Goal: Task Accomplishment & Management: Use online tool/utility

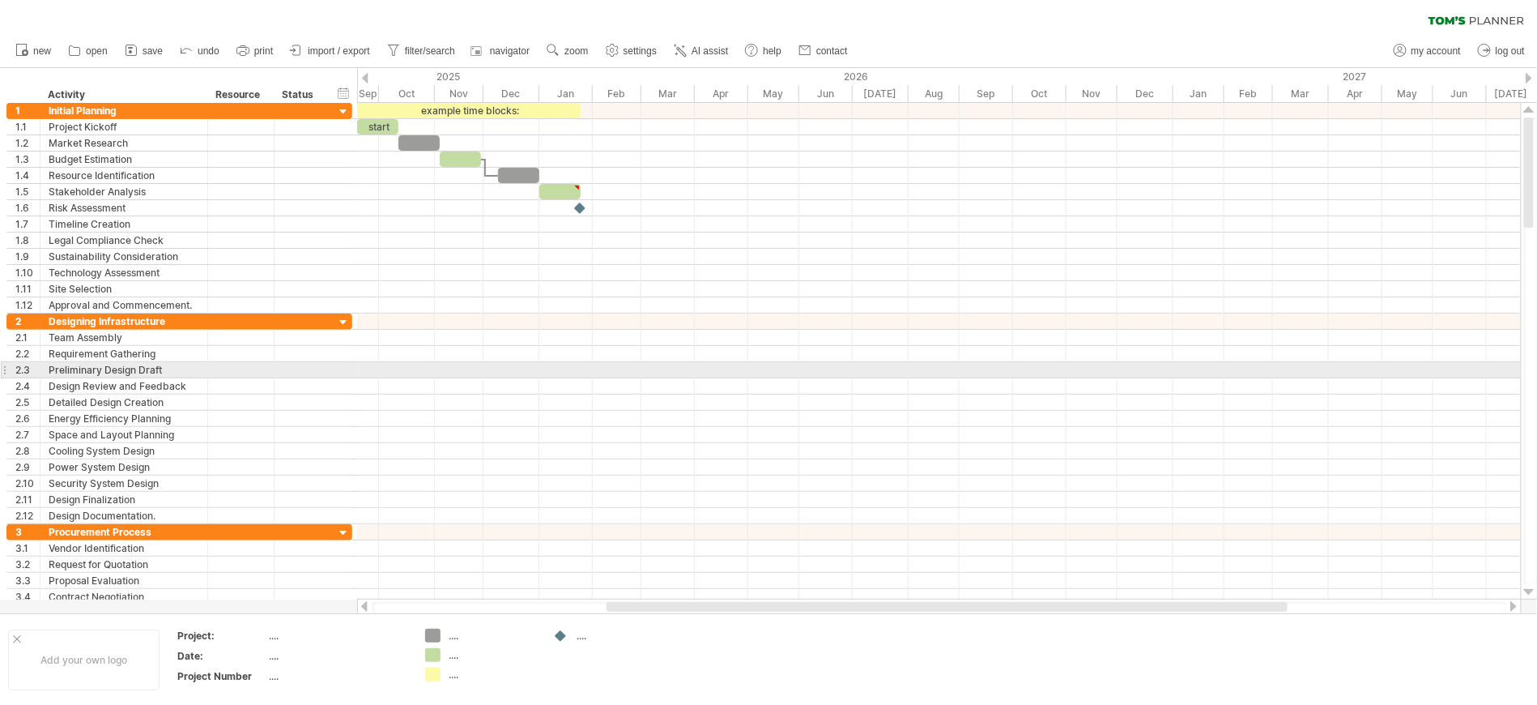
drag, startPoint x: 39, startPoint y: 92, endPoint x: 530, endPoint y: 394, distance: 576.3
click at [530, 394] on div "Trying to reach plan.tomsplanner.com Connected again... 0% clear filter new 1" at bounding box center [768, 352] width 1537 height 705
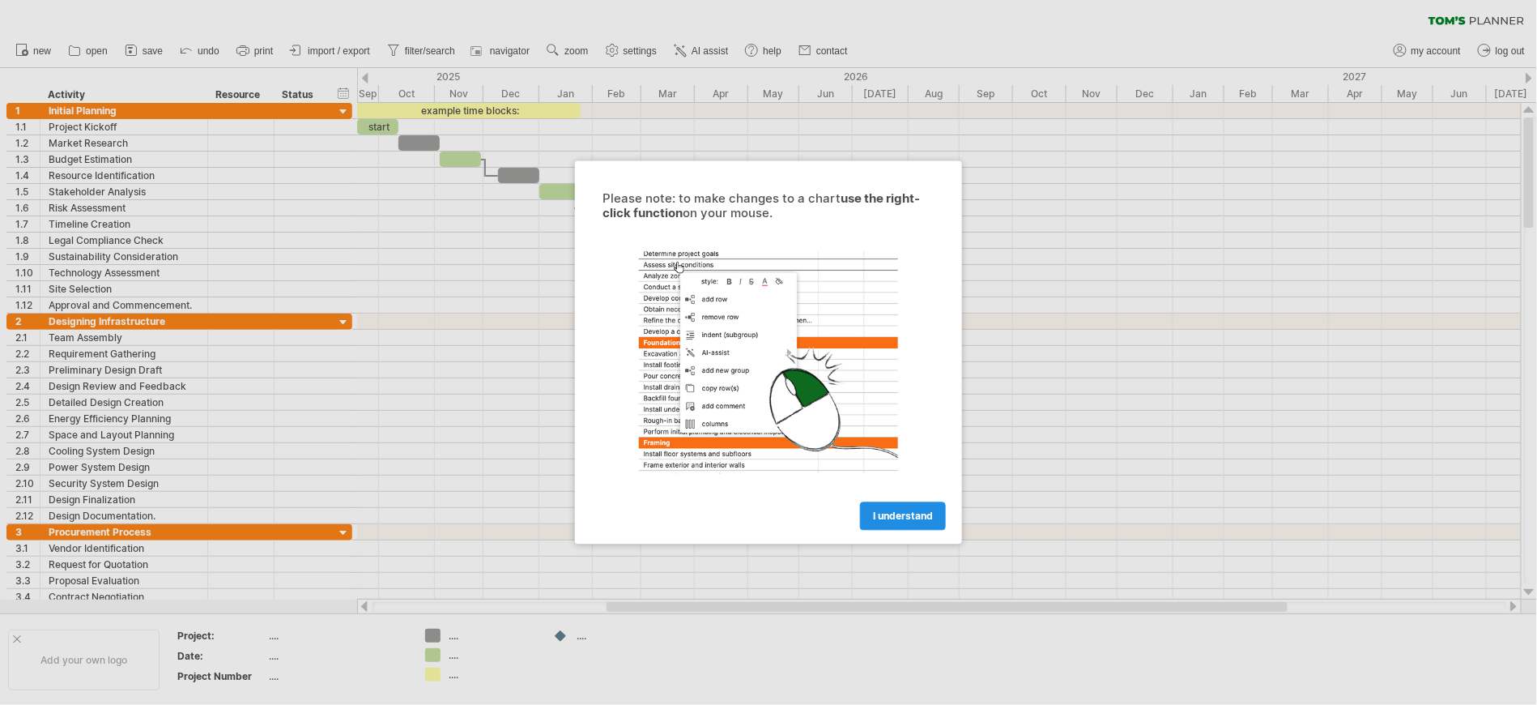
click at [927, 526] on link "I understand" at bounding box center [903, 516] width 86 height 28
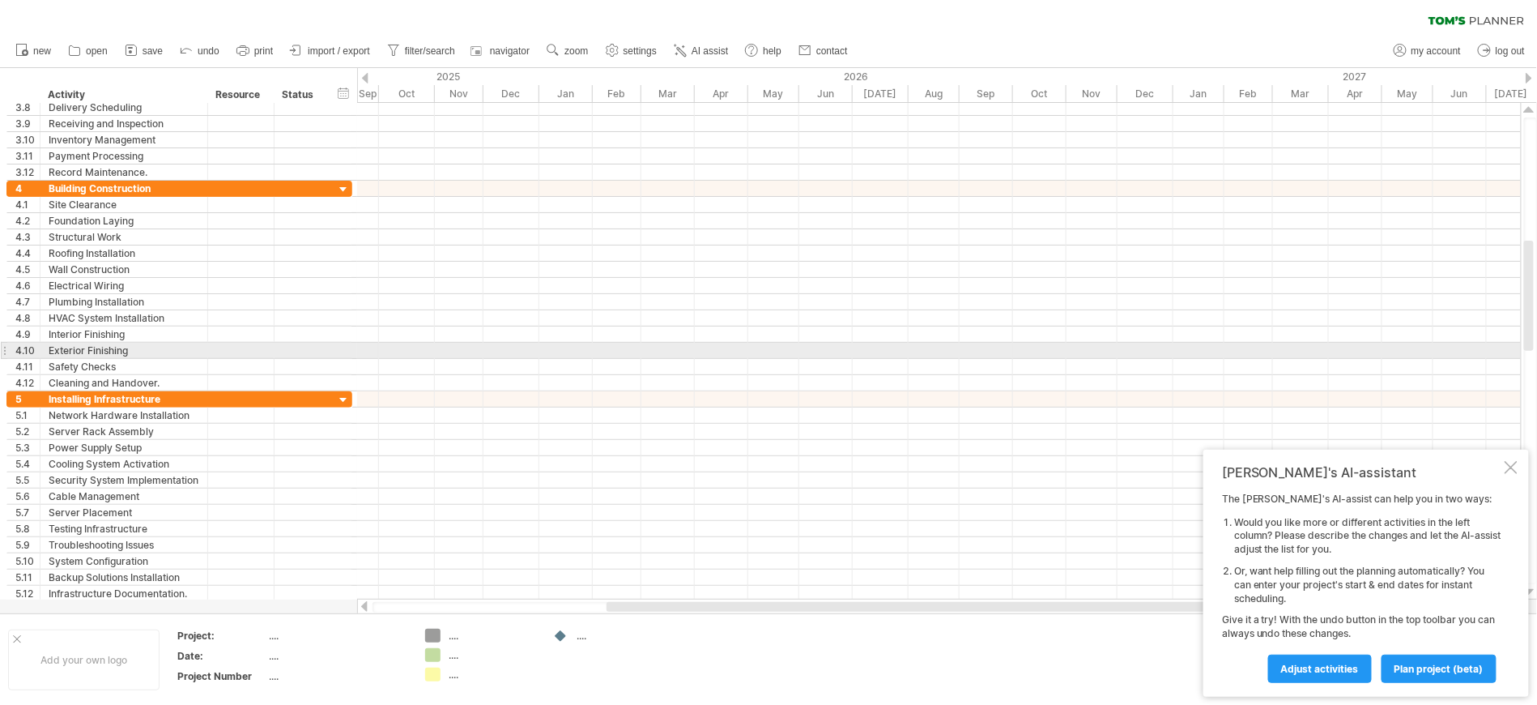
click at [412, 350] on div at bounding box center [939, 351] width 1164 height 16
click at [417, 354] on div at bounding box center [939, 351] width 1164 height 16
click at [496, 354] on div at bounding box center [939, 351] width 1164 height 16
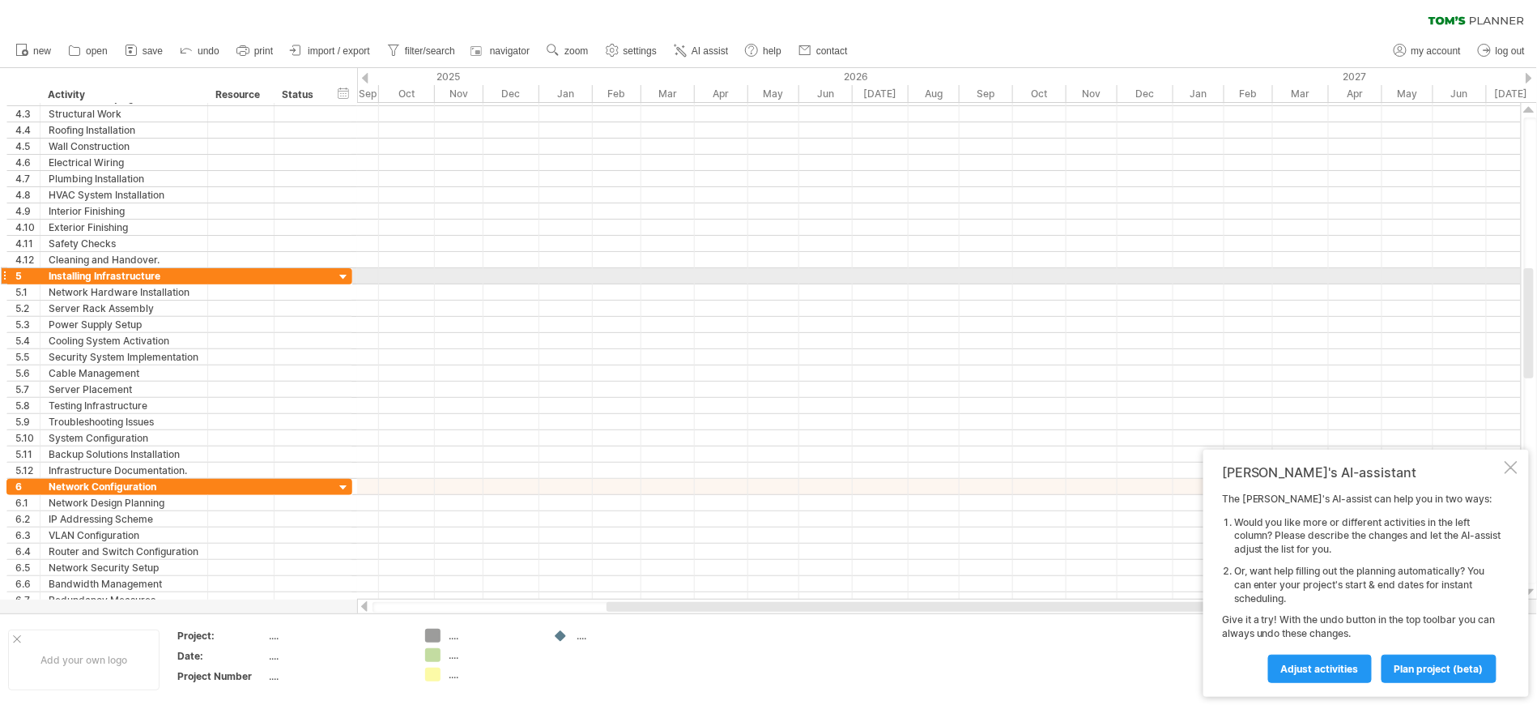
click at [342, 281] on div at bounding box center [343, 277] width 15 height 15
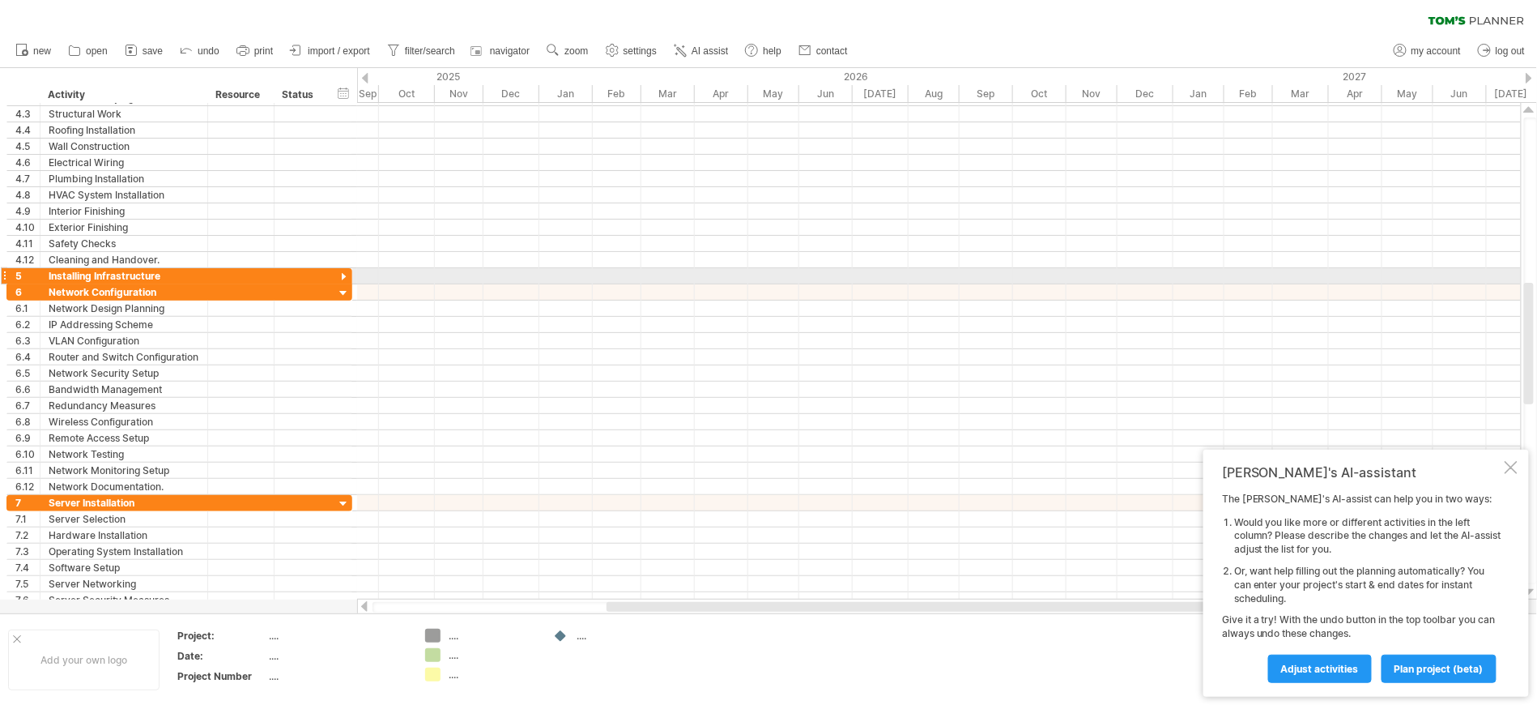
click at [342, 281] on div at bounding box center [343, 277] width 15 height 15
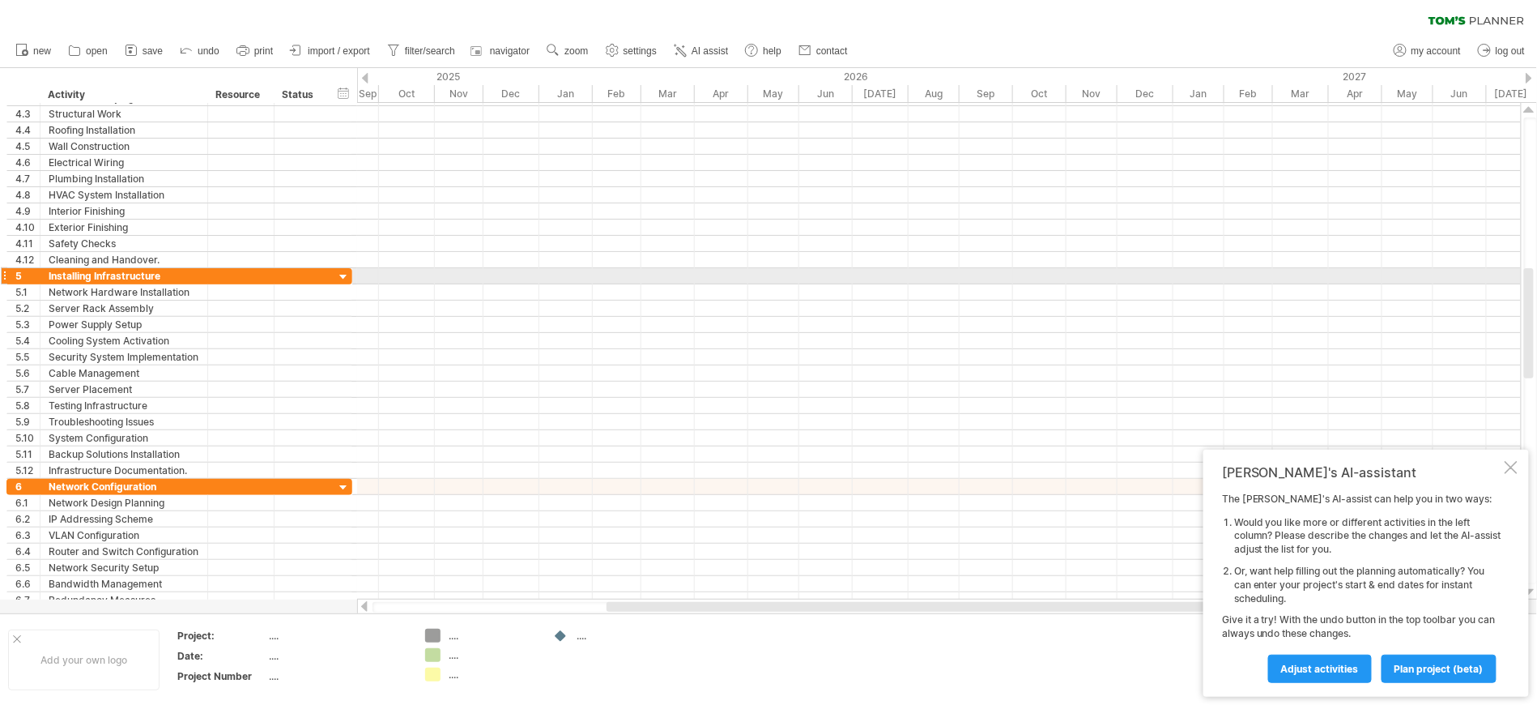
click at [342, 281] on div at bounding box center [343, 277] width 15 height 15
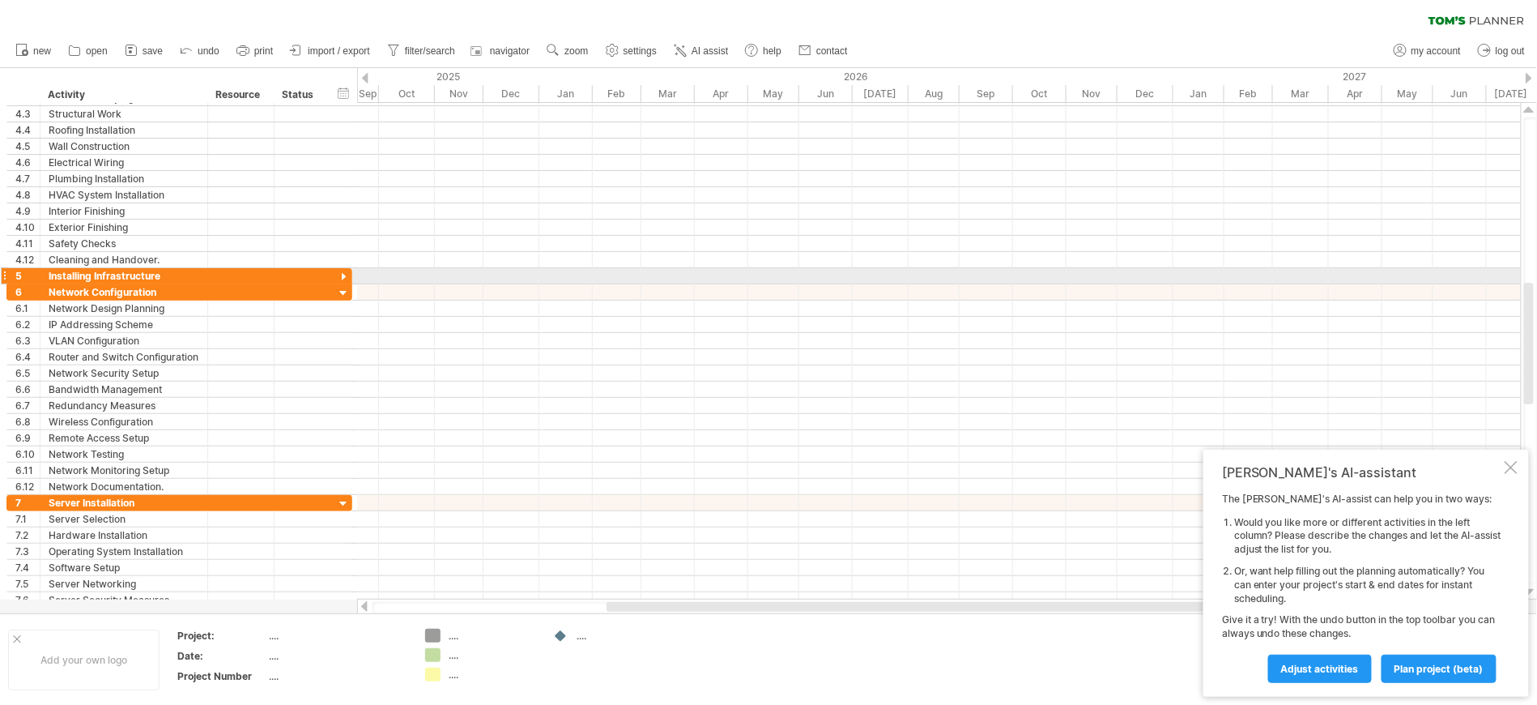
click at [342, 281] on div at bounding box center [343, 277] width 15 height 15
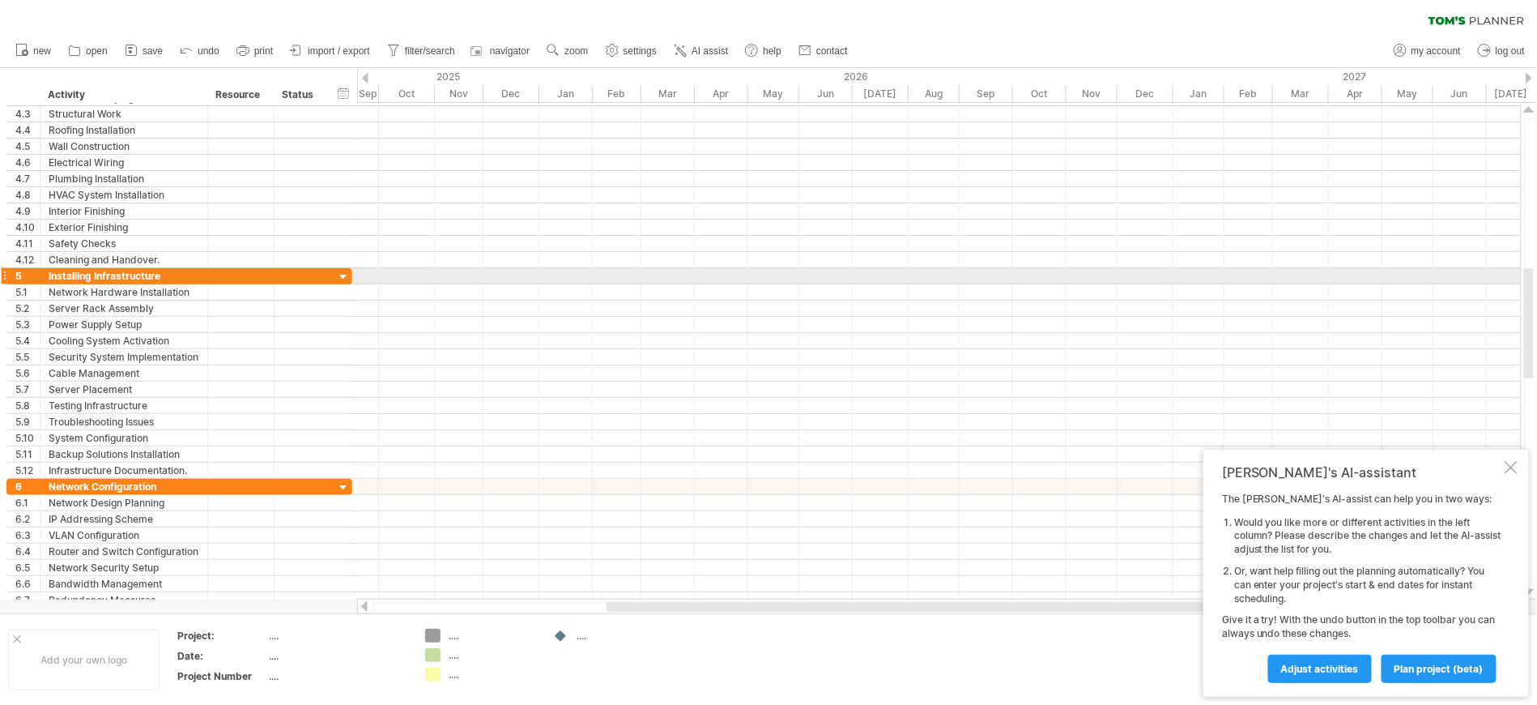
click at [342, 281] on div at bounding box center [343, 277] width 15 height 15
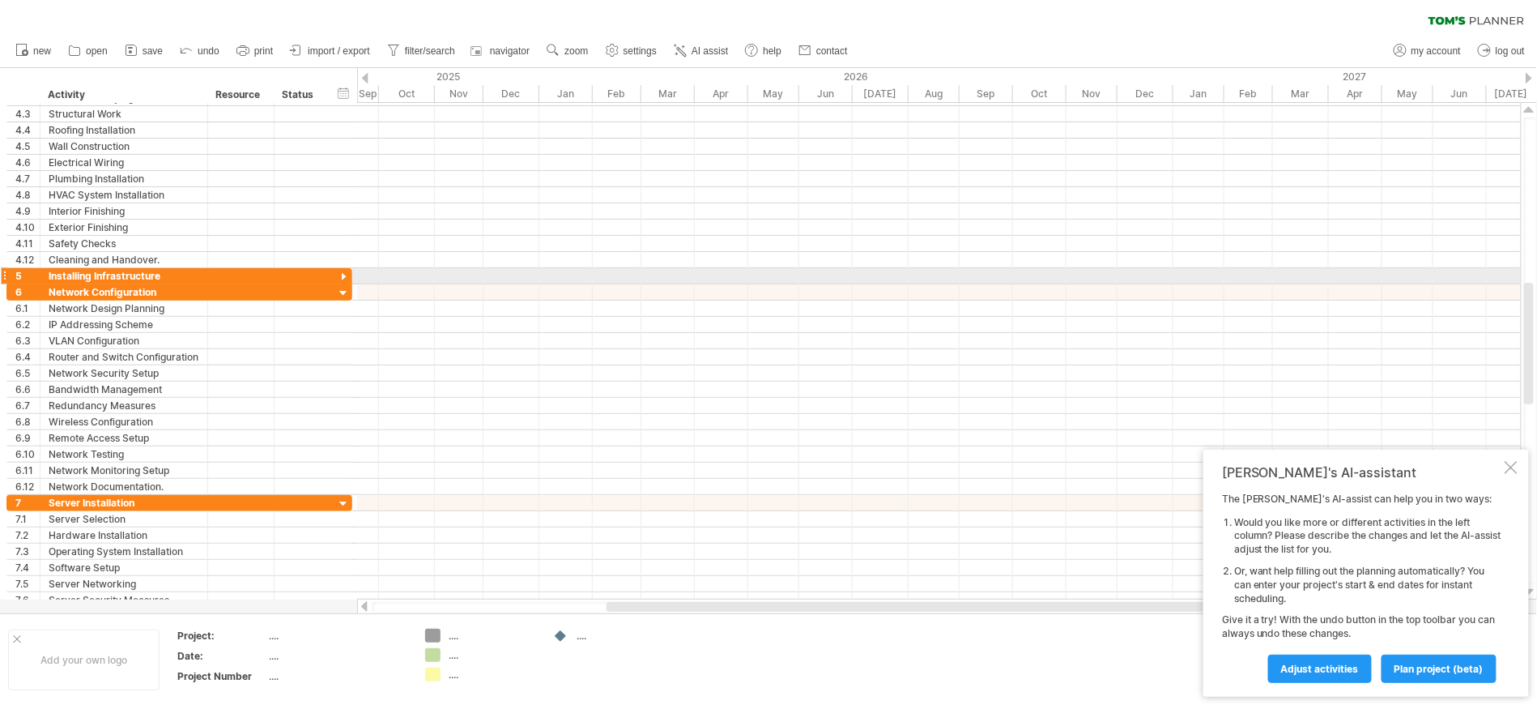
click at [342, 281] on div at bounding box center [343, 277] width 15 height 15
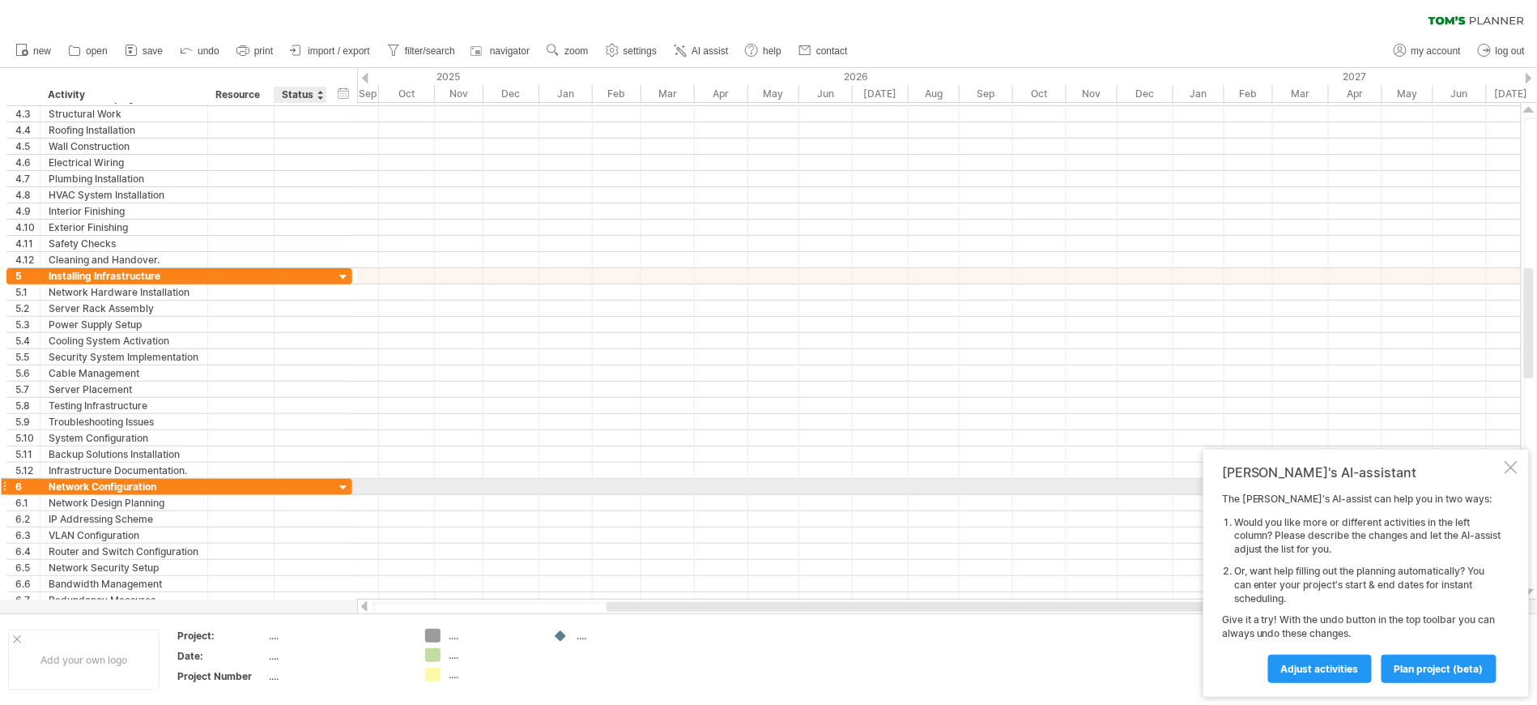
click at [340, 492] on div at bounding box center [343, 487] width 15 height 15
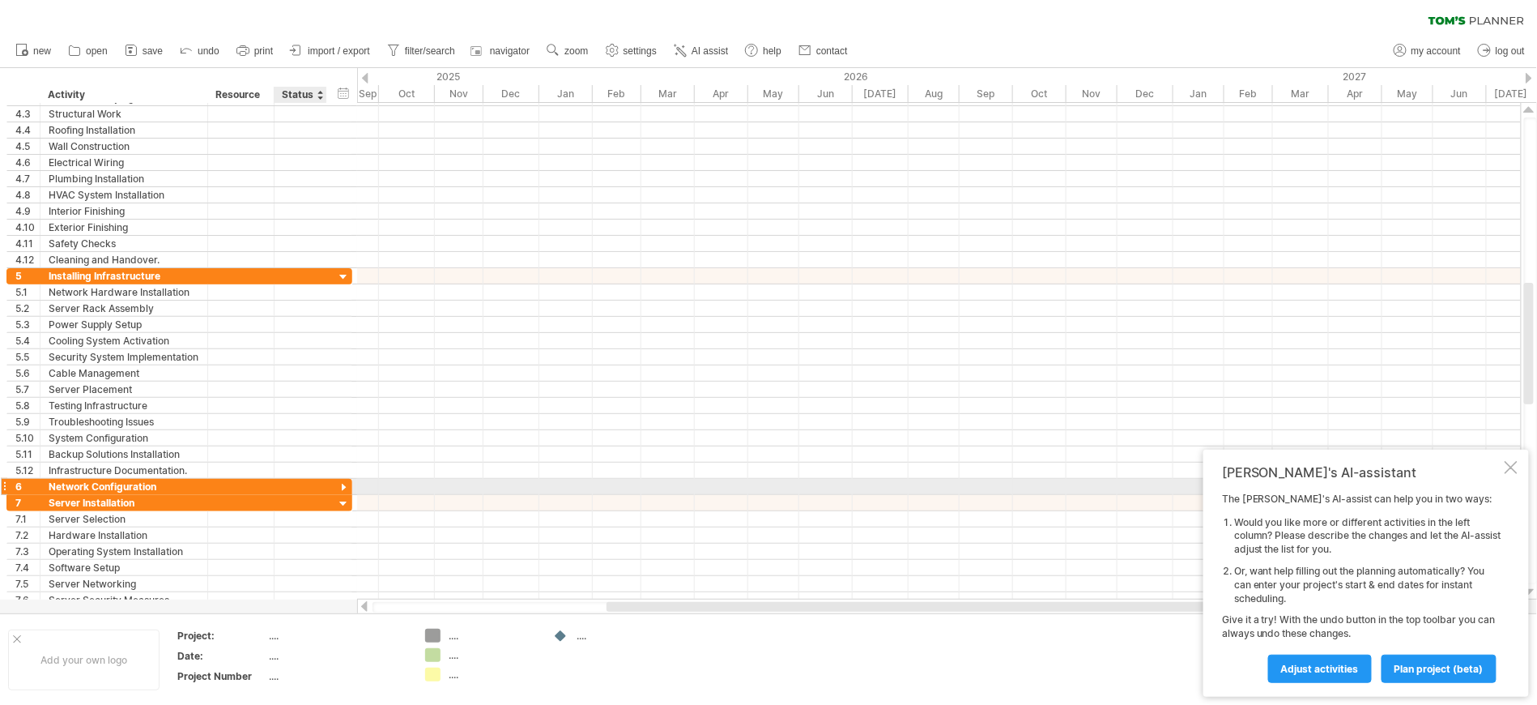
click at [340, 492] on div at bounding box center [343, 487] width 15 height 15
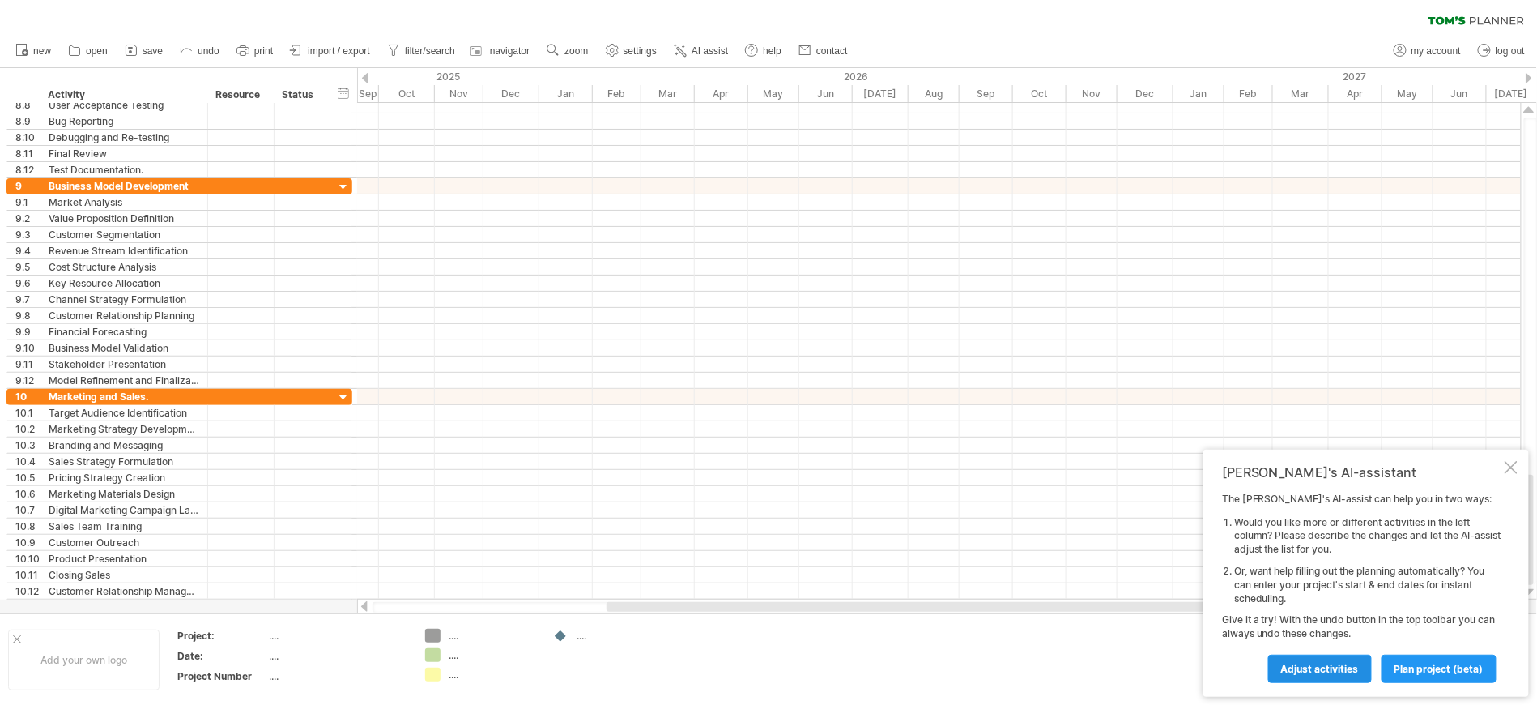
click at [1316, 666] on span "Adjust activities" at bounding box center [1320, 668] width 78 height 12
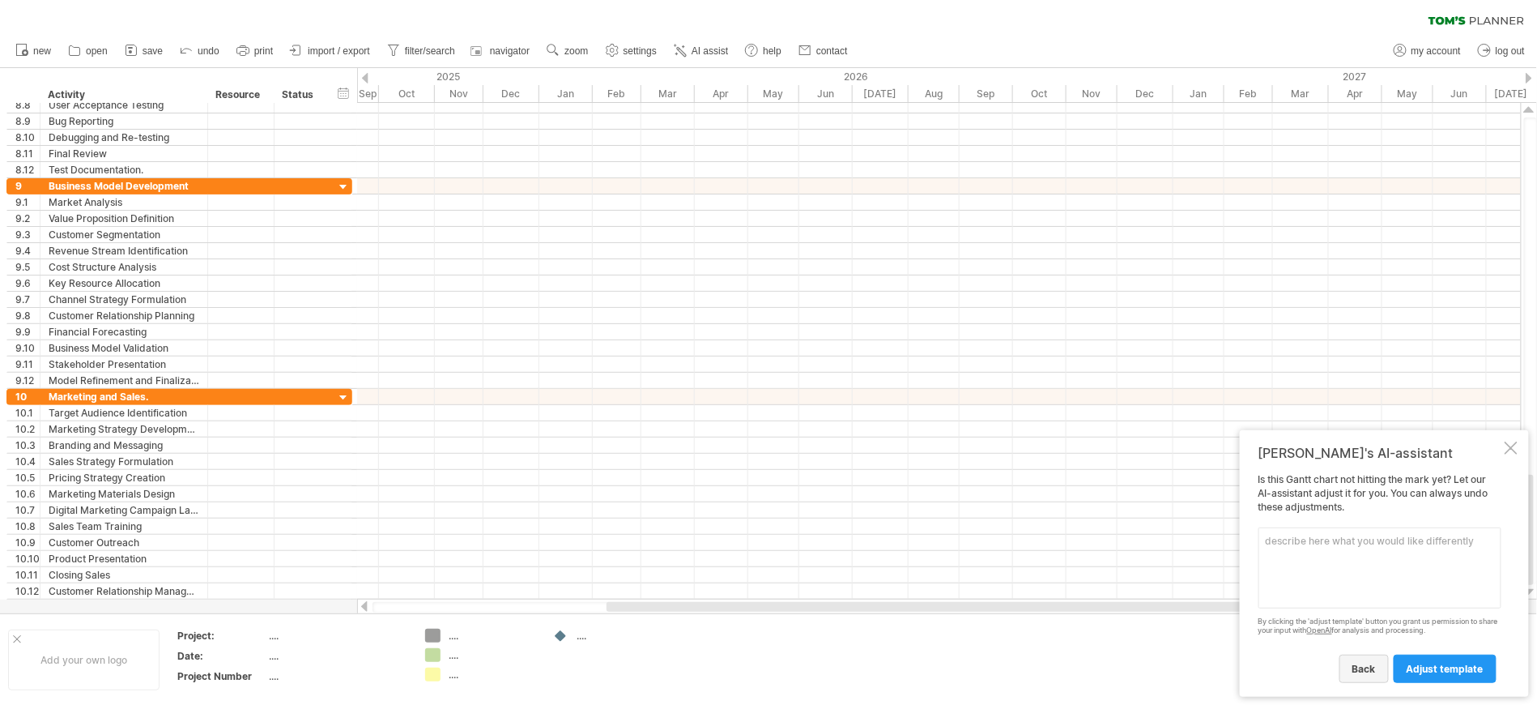
click at [1366, 670] on span "back" at bounding box center [1363, 668] width 23 height 12
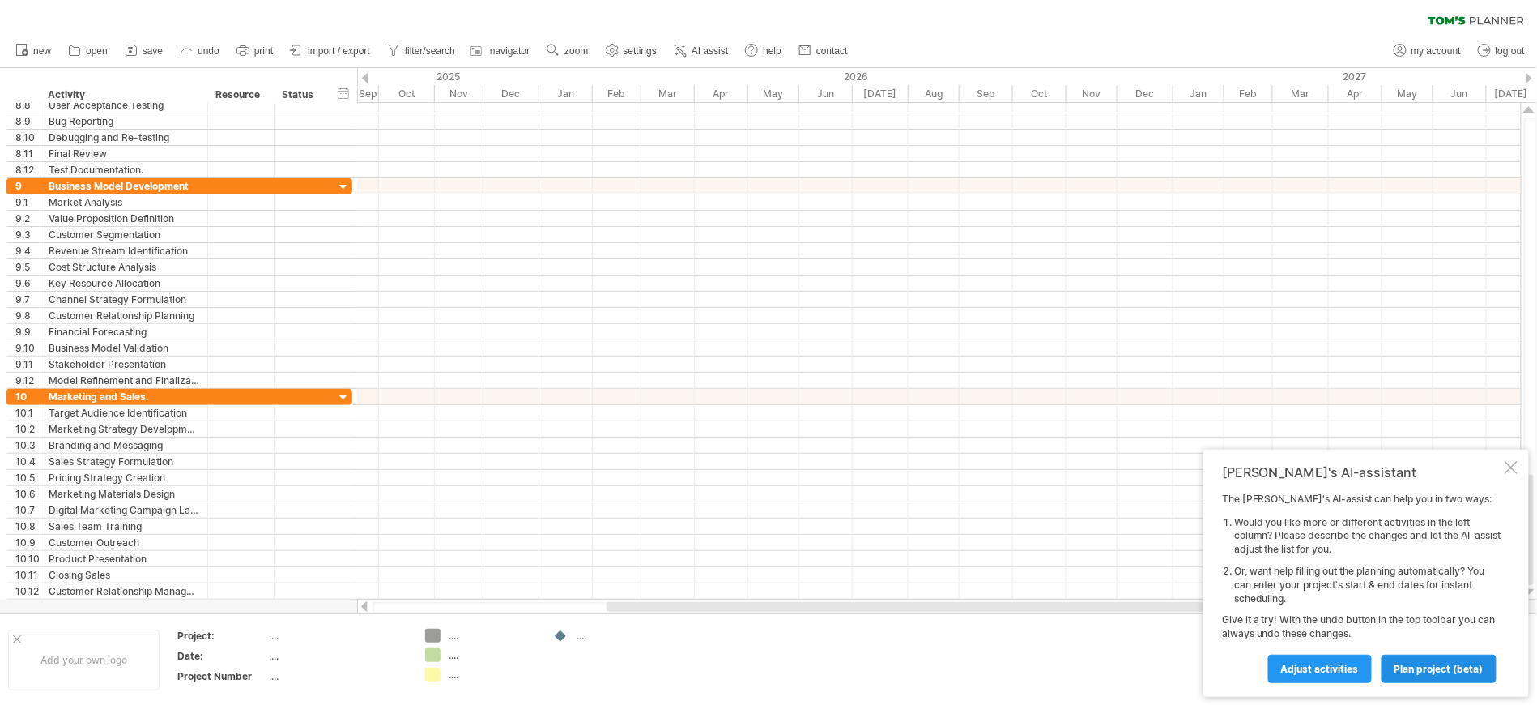
click at [1424, 671] on span "plan project (beta)" at bounding box center [1438, 668] width 89 height 12
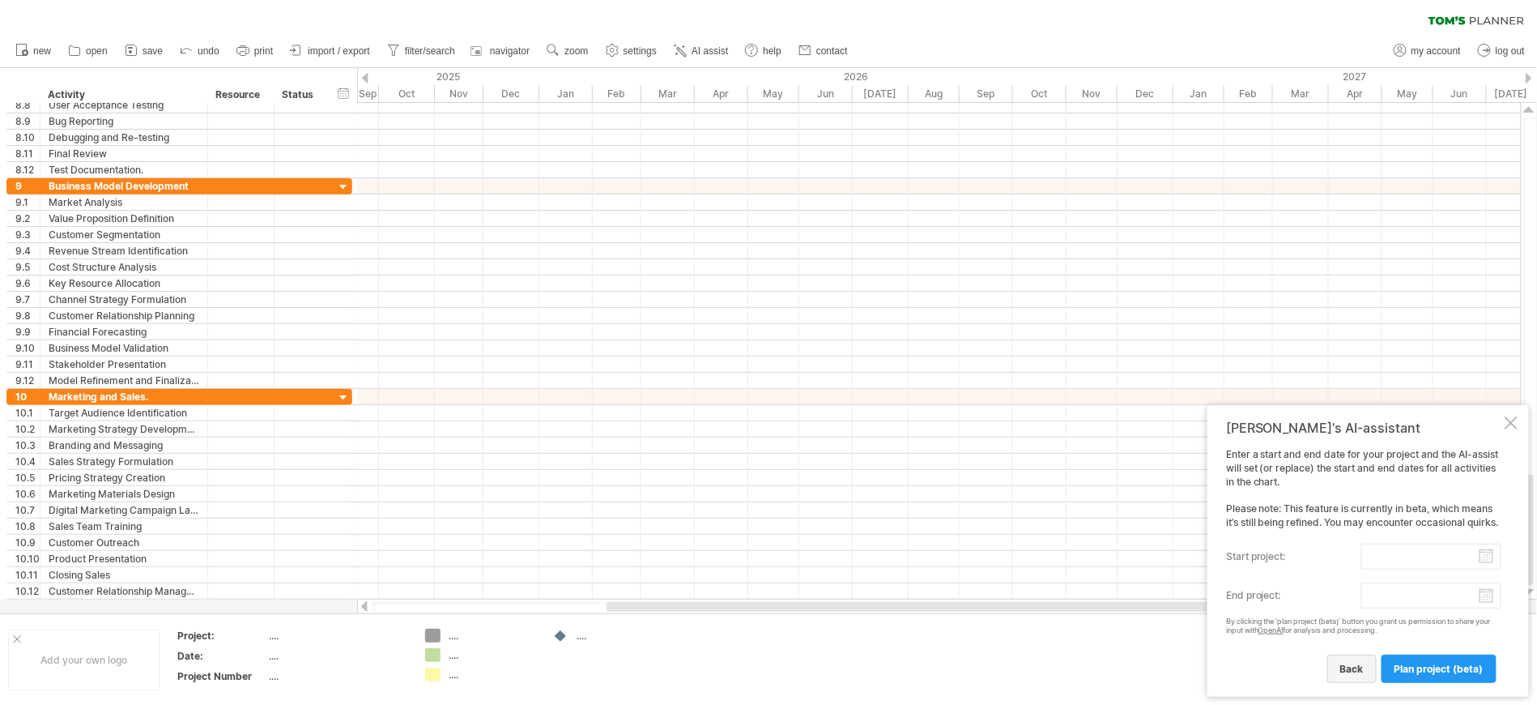
click at [1360, 666] on span "back" at bounding box center [1351, 668] width 23 height 12
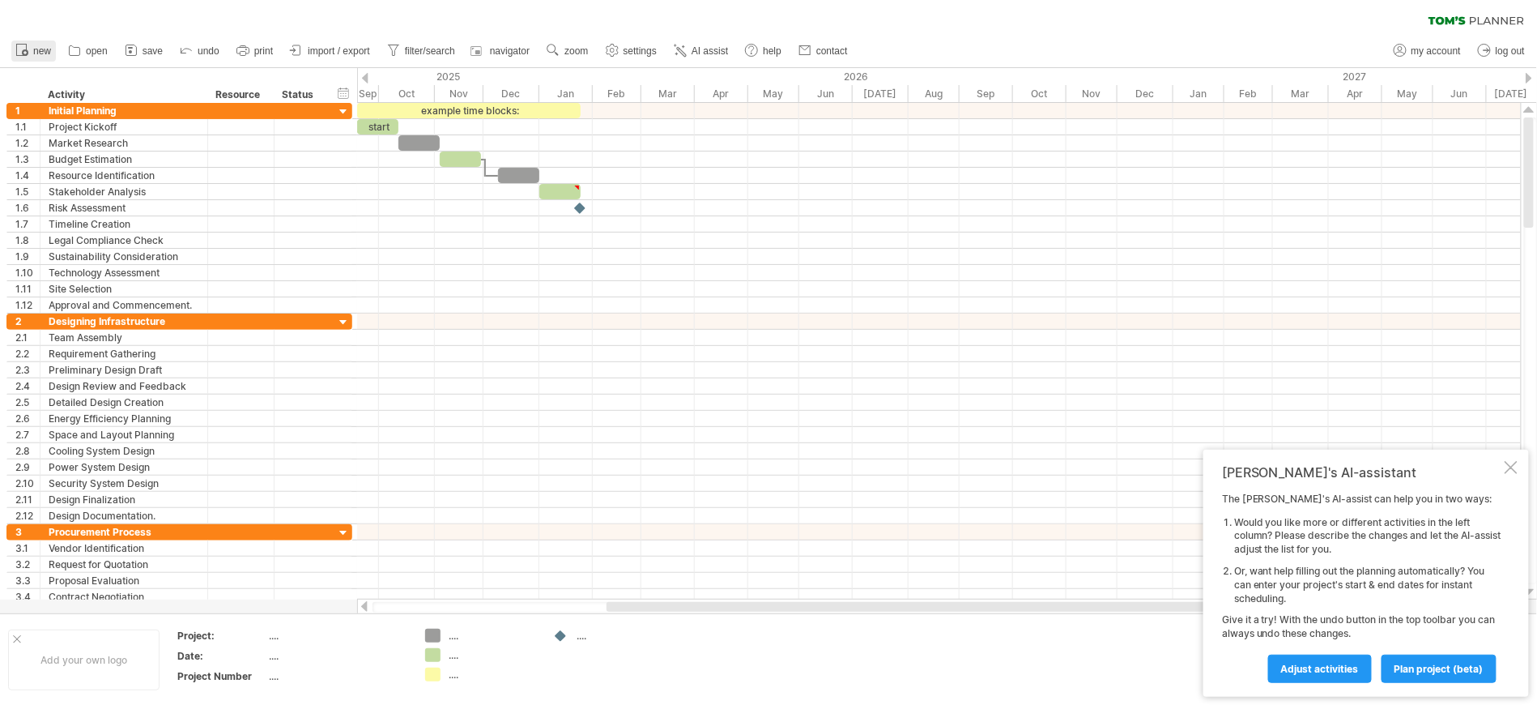
click at [39, 50] on span "new" at bounding box center [42, 50] width 18 height 11
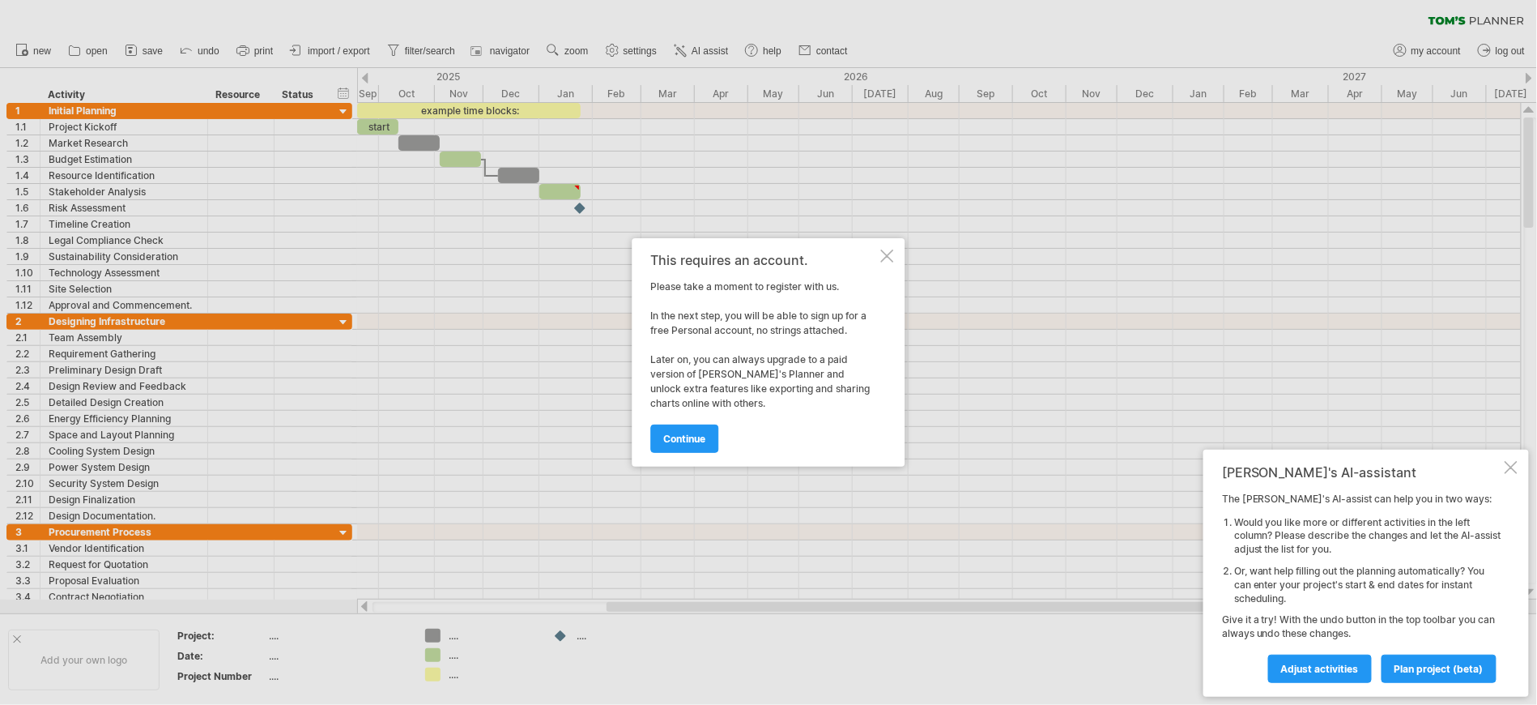
click at [888, 252] on div at bounding box center [887, 255] width 13 height 13
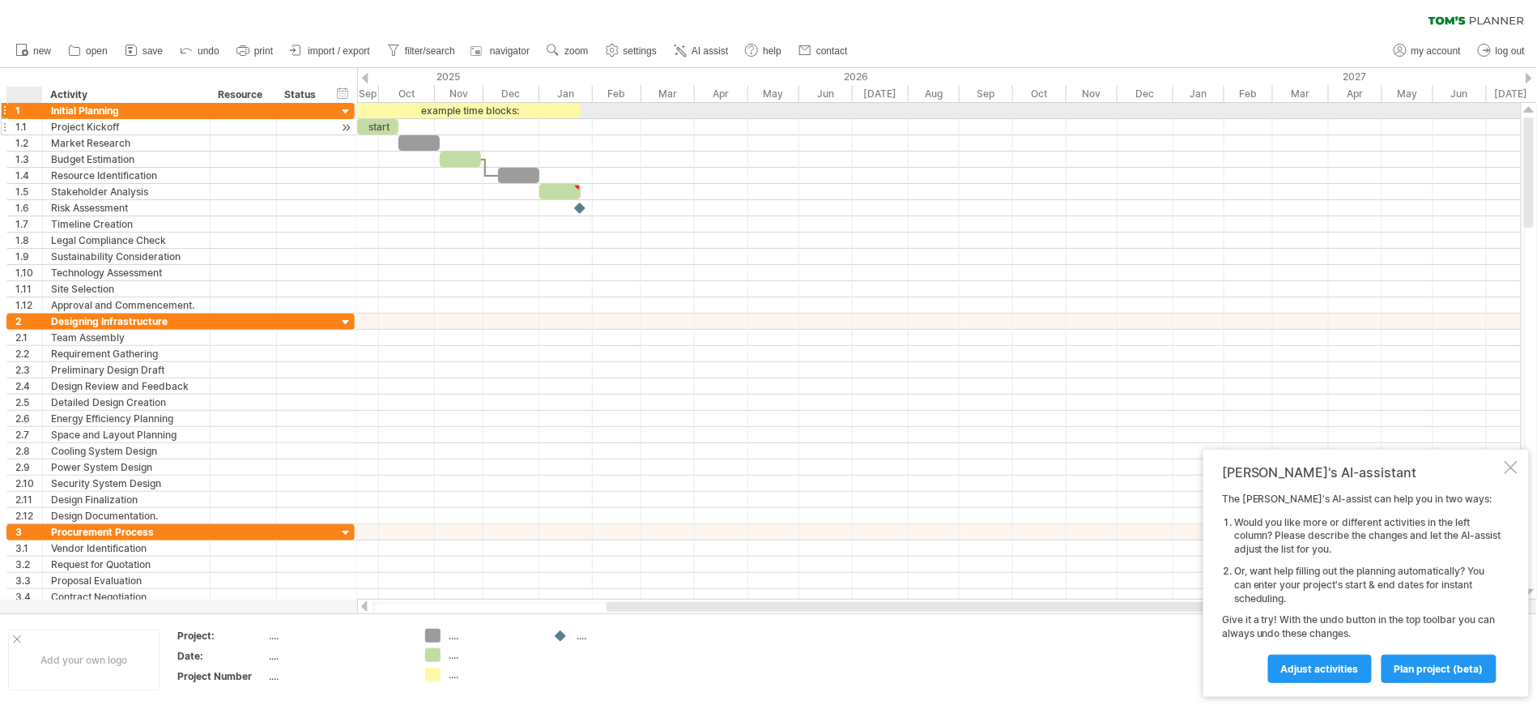
drag, startPoint x: 33, startPoint y: 108, endPoint x: 36, endPoint y: 119, distance: 11.6
click at [36, 119] on div "**********" at bounding box center [180, 208] width 348 height 211
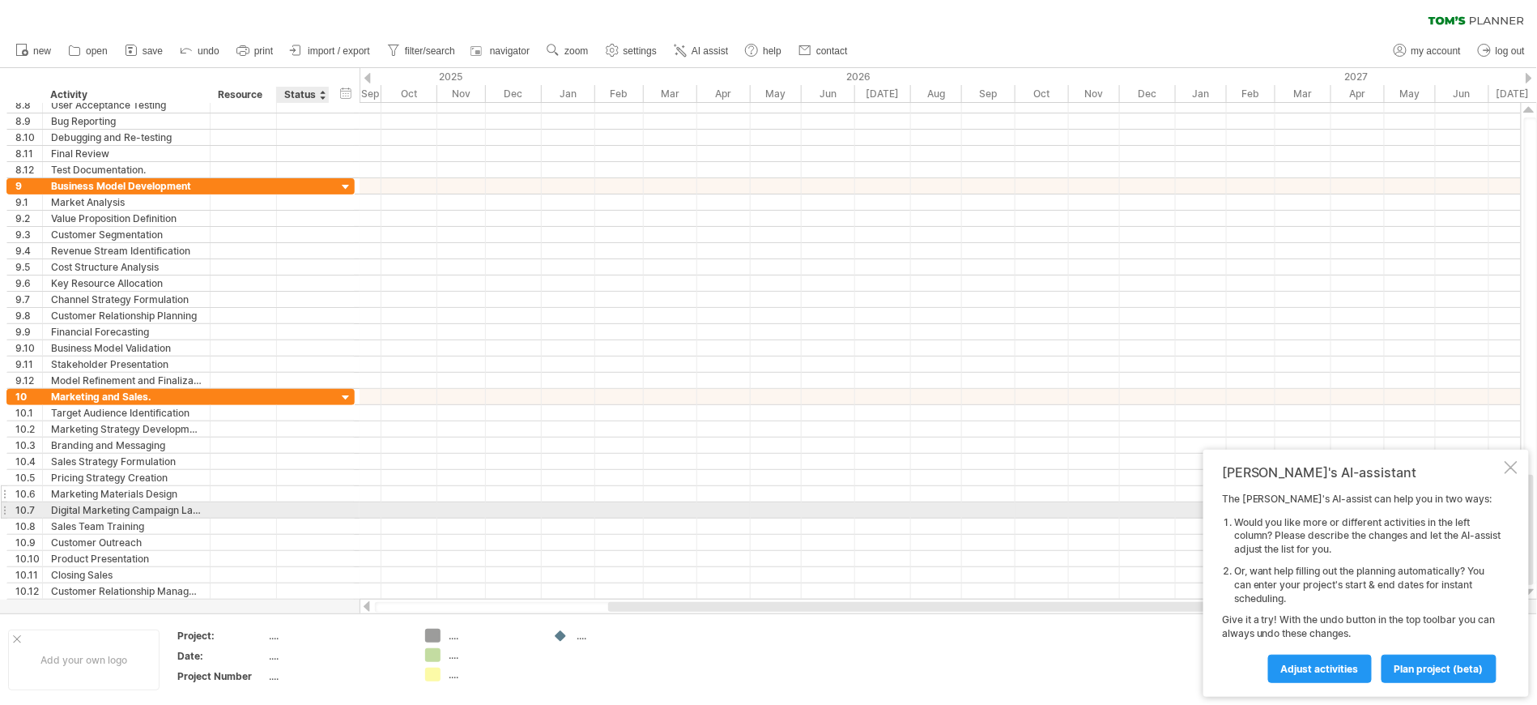
click at [308, 498] on div at bounding box center [303, 493] width 36 height 15
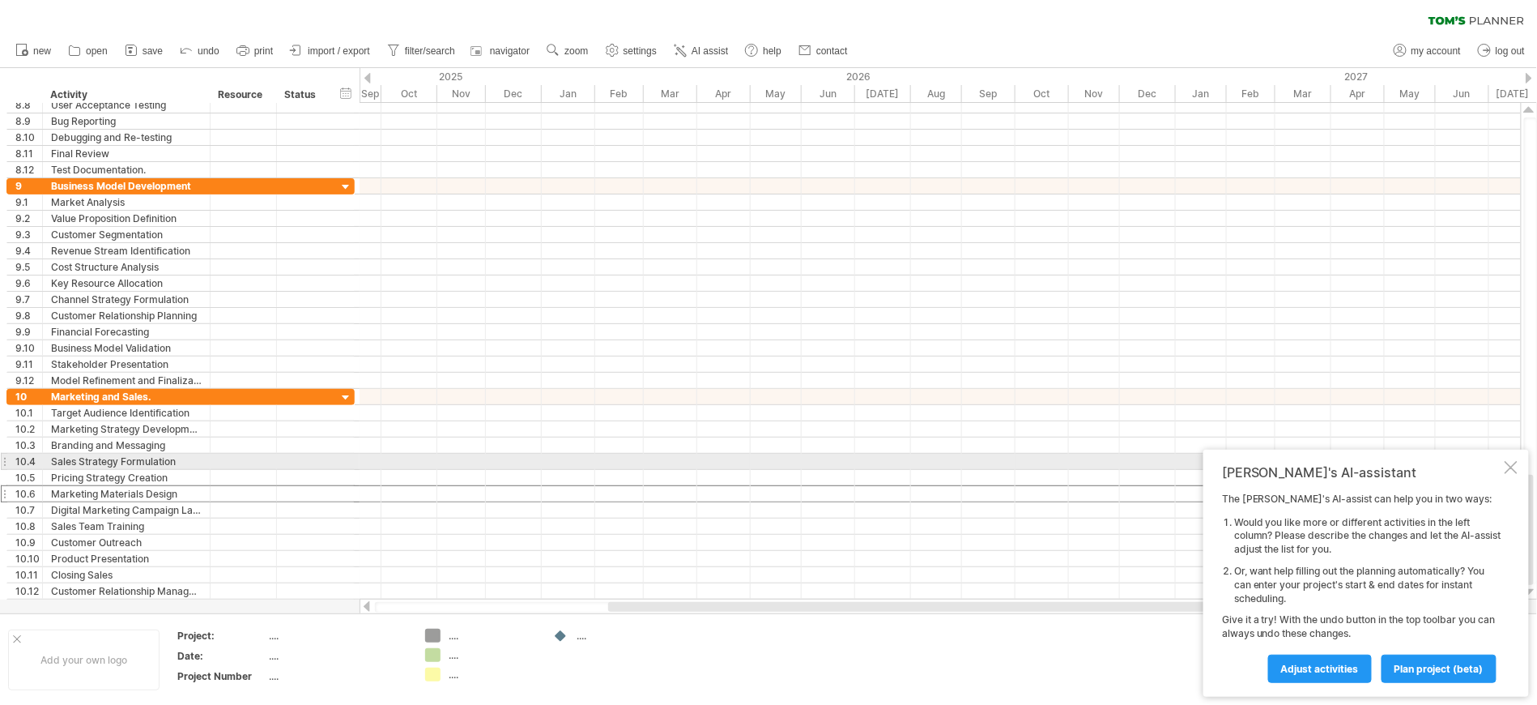
click at [1501, 461] on div "[PERSON_NAME]'s AI-assistant The [PERSON_NAME]'s AI-assist can help you in two …" at bounding box center [1366, 572] width 326 height 247
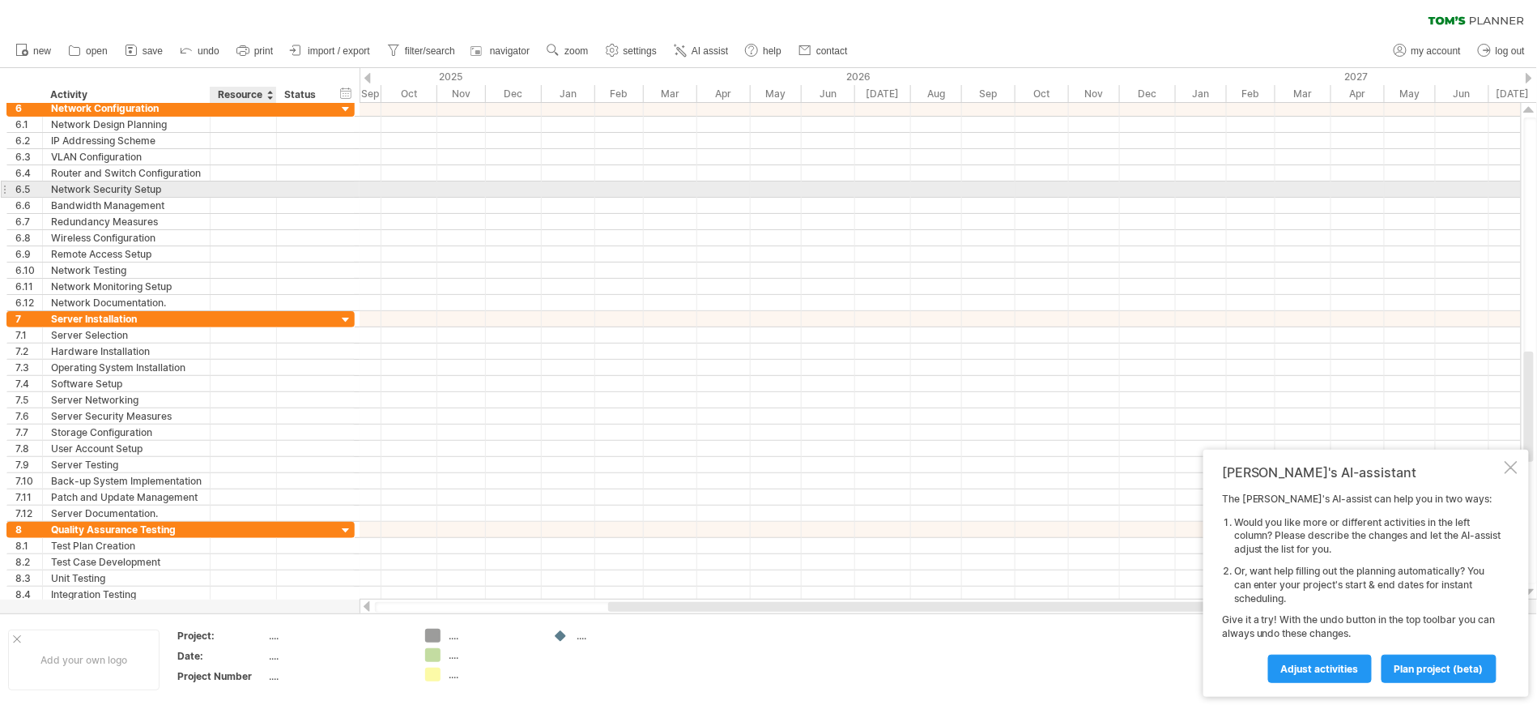
click at [227, 189] on div at bounding box center [243, 188] width 49 height 15
click at [227, 189] on input "text" at bounding box center [243, 188] width 49 height 15
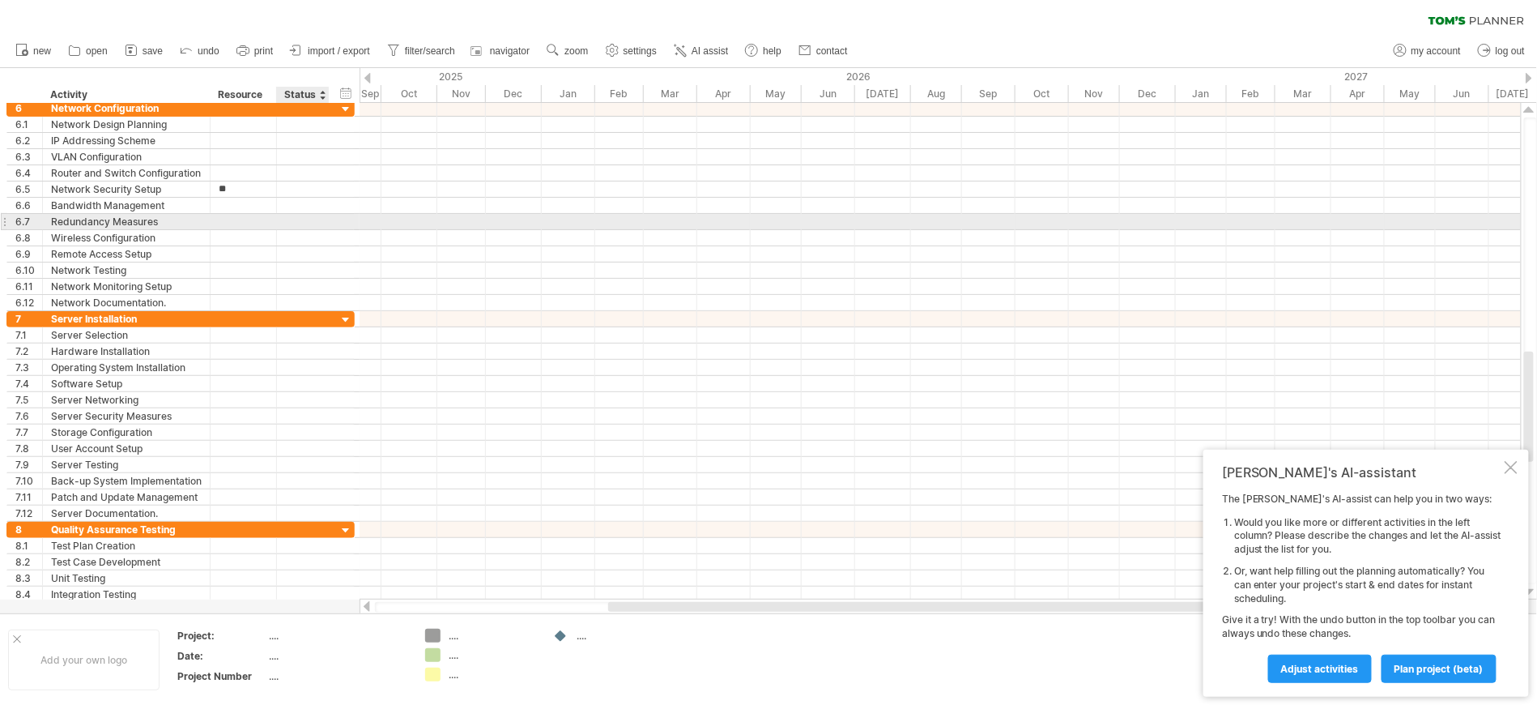
type input "*"
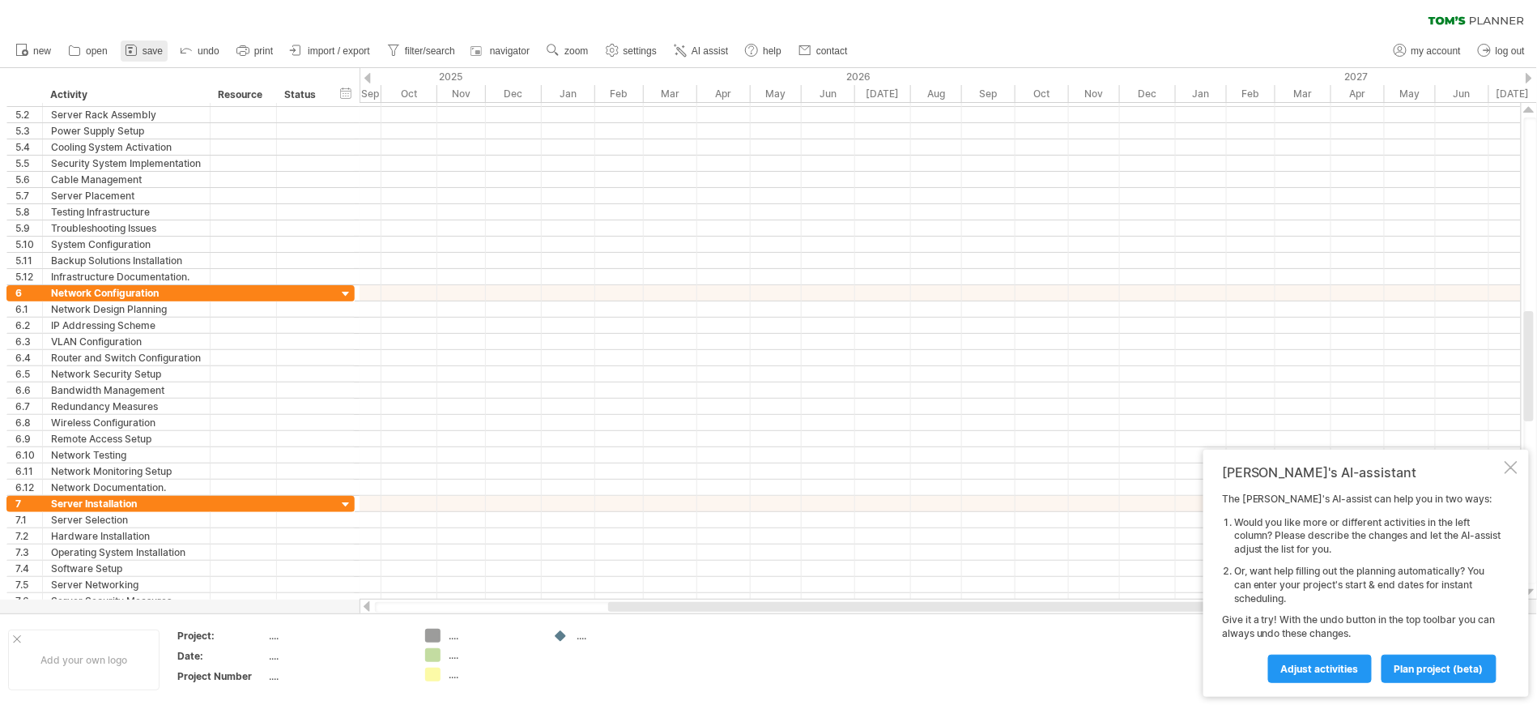
click at [160, 50] on span "save" at bounding box center [153, 50] width 20 height 11
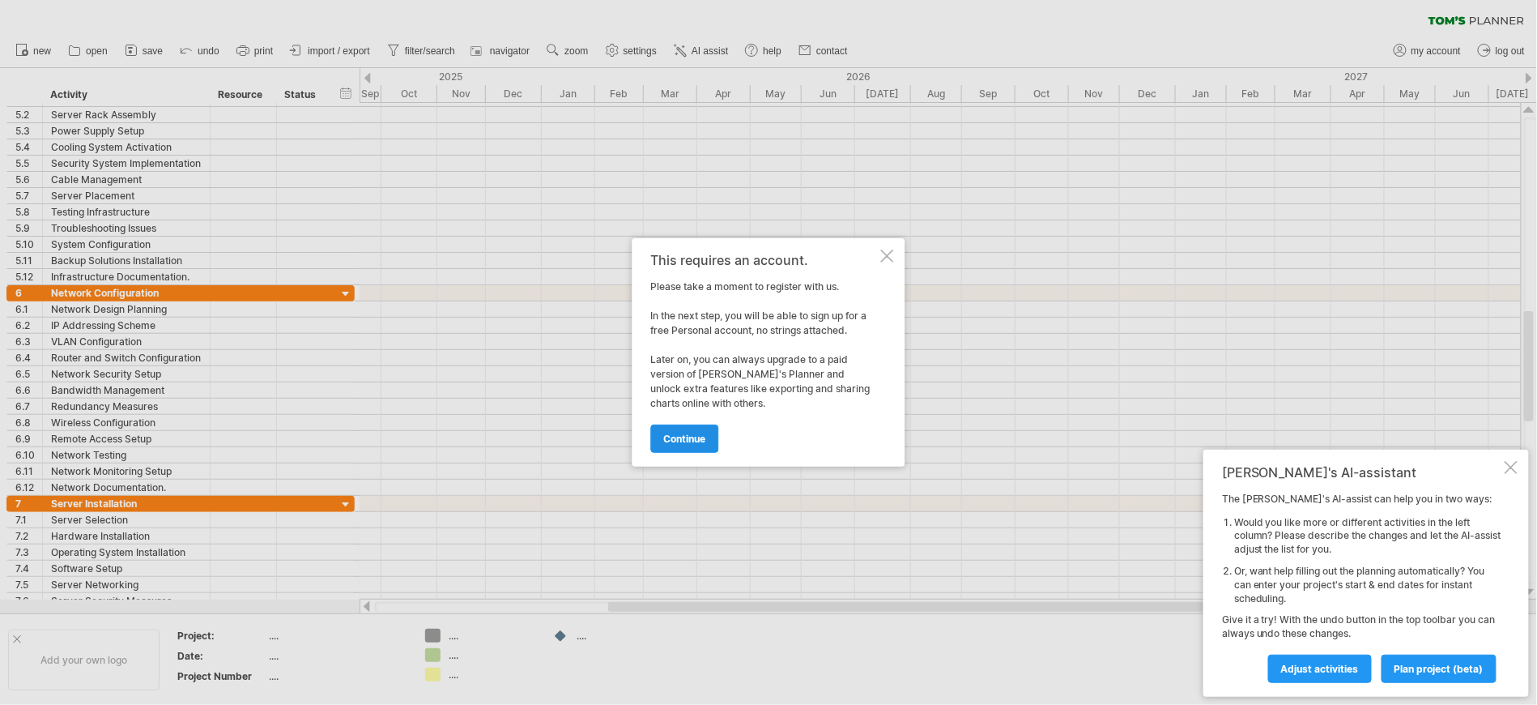
click at [692, 441] on span "continue" at bounding box center [685, 438] width 42 height 12
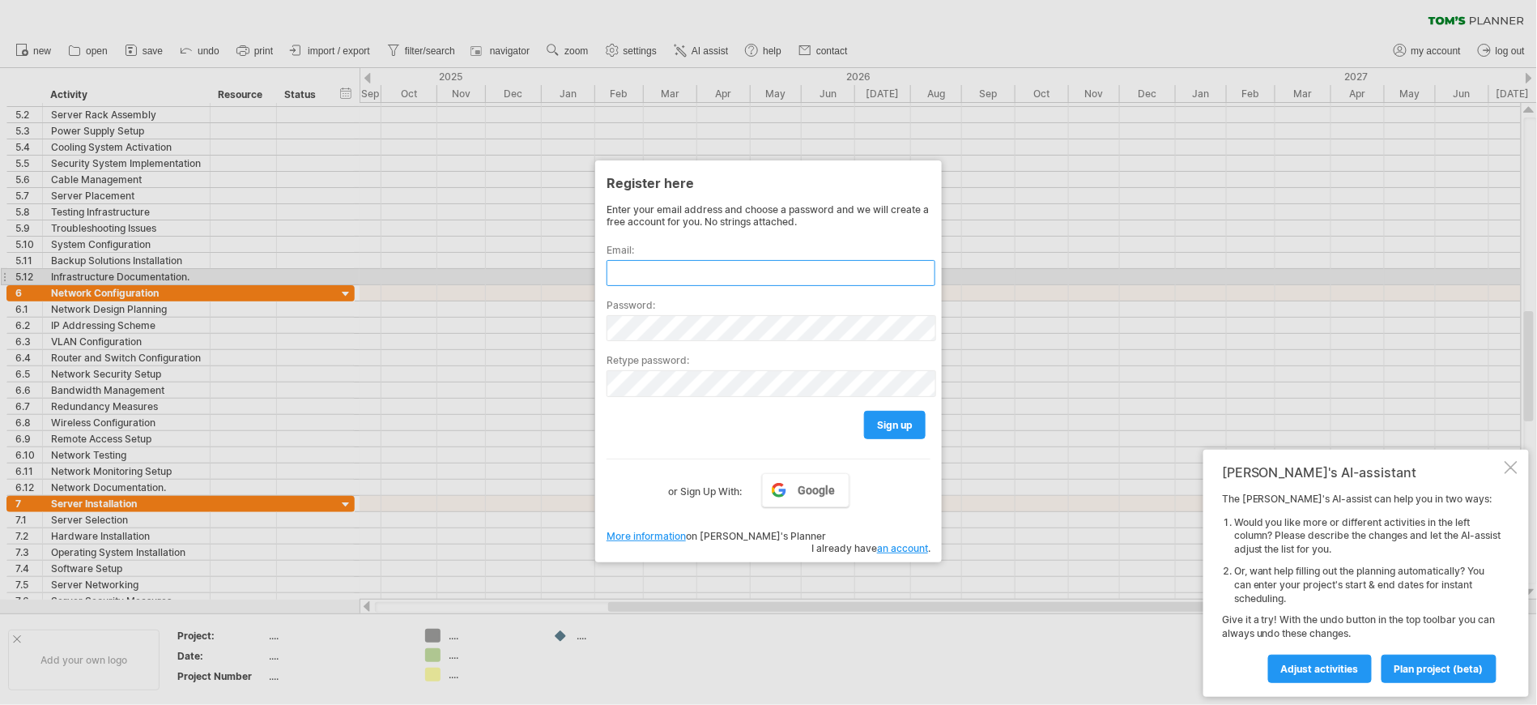
click at [730, 273] on input "text" at bounding box center [771, 273] width 329 height 26
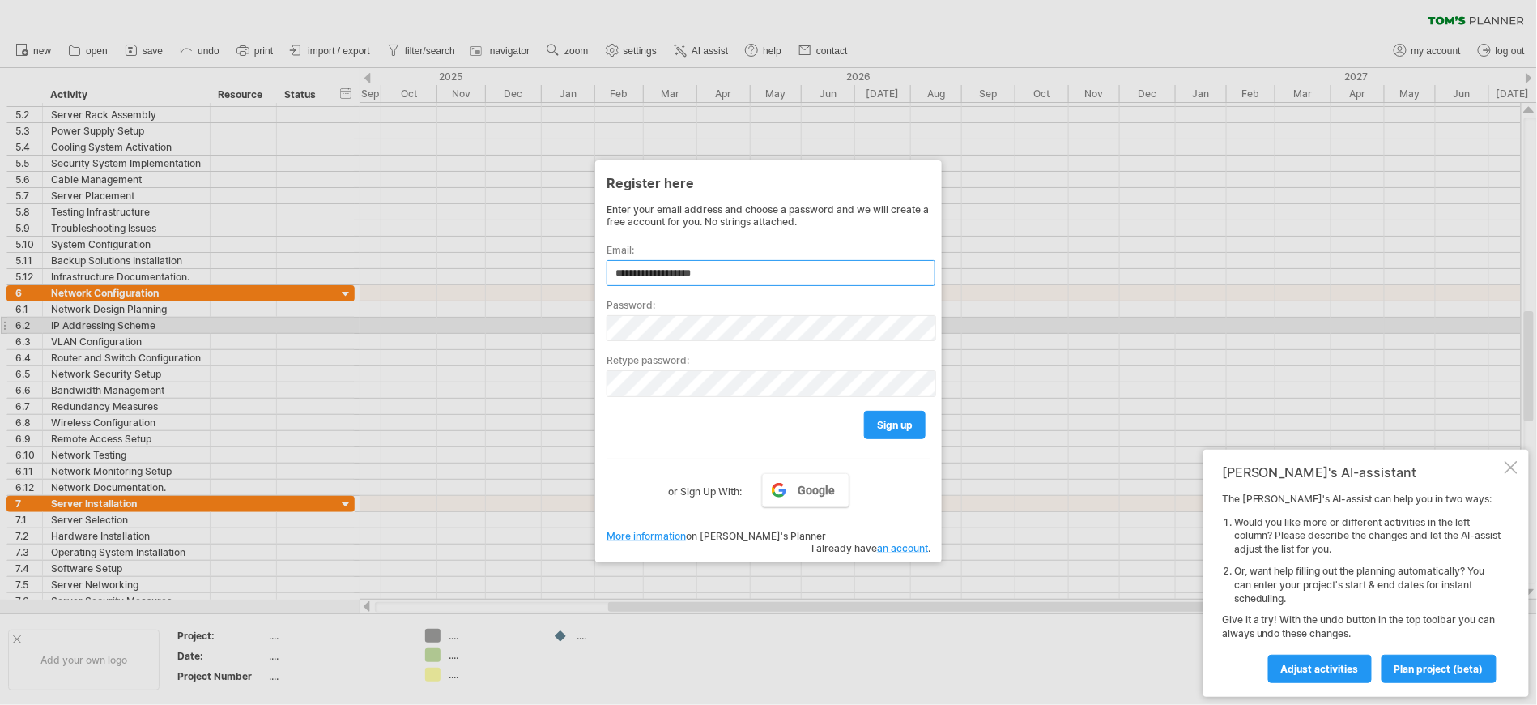
type input "**********"
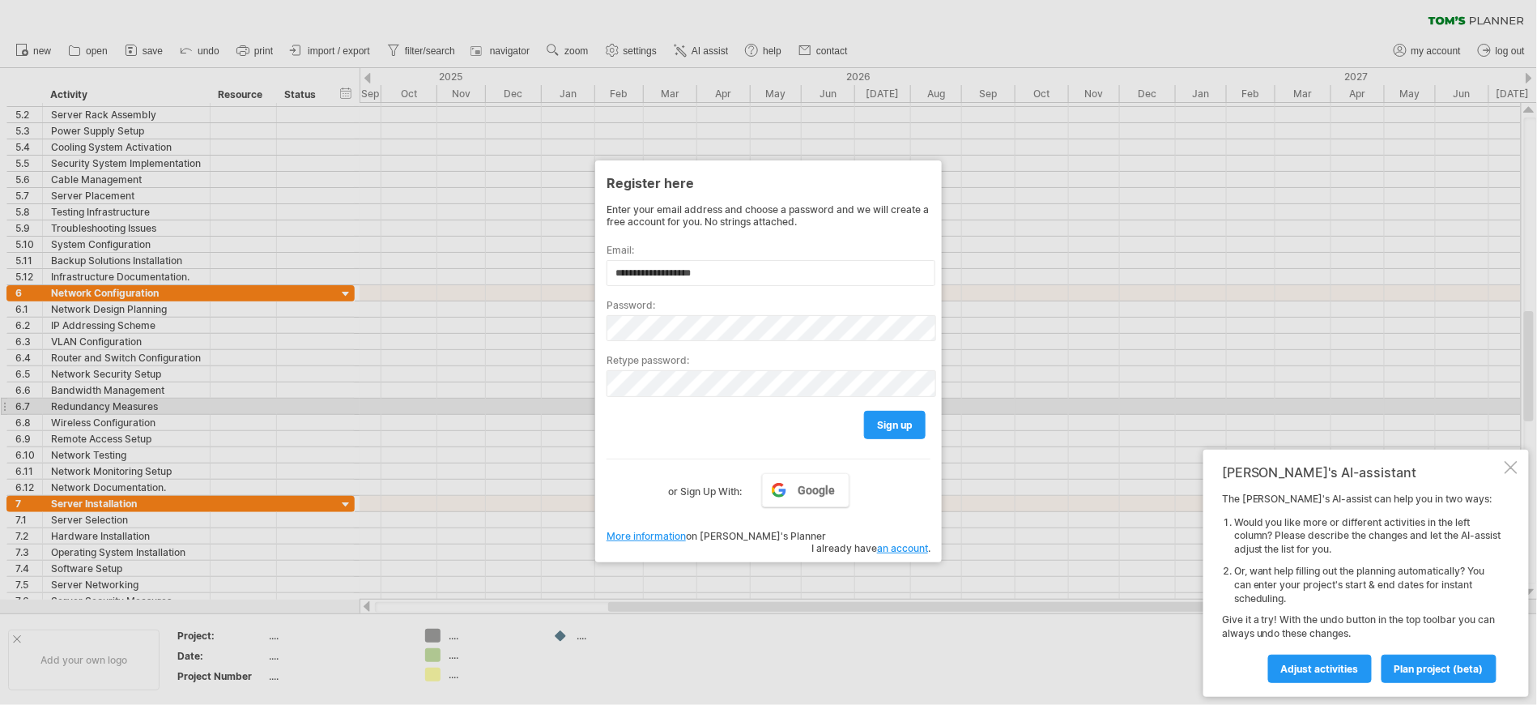
click at [652, 400] on div "sign up" at bounding box center [769, 417] width 324 height 41
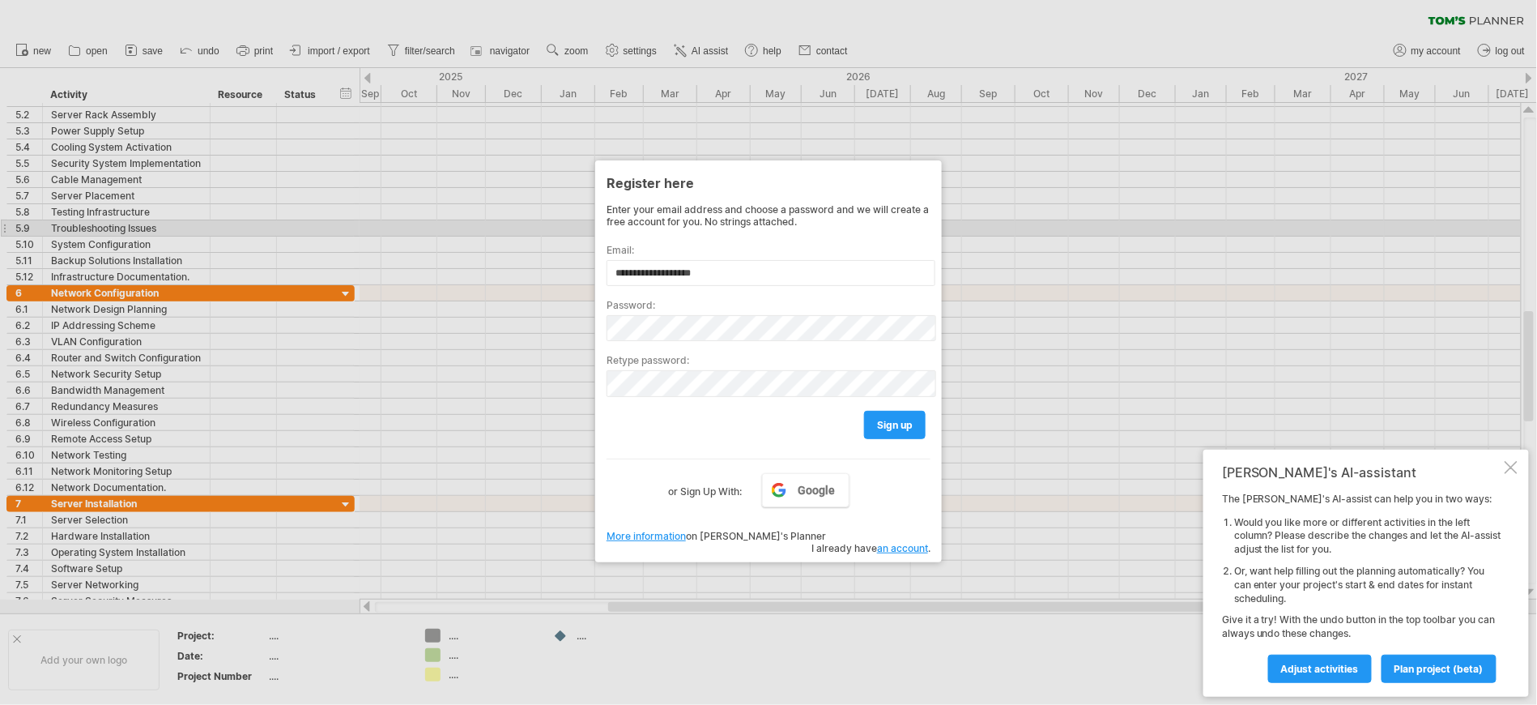
click at [1071, 228] on div at bounding box center [768, 352] width 1537 height 705
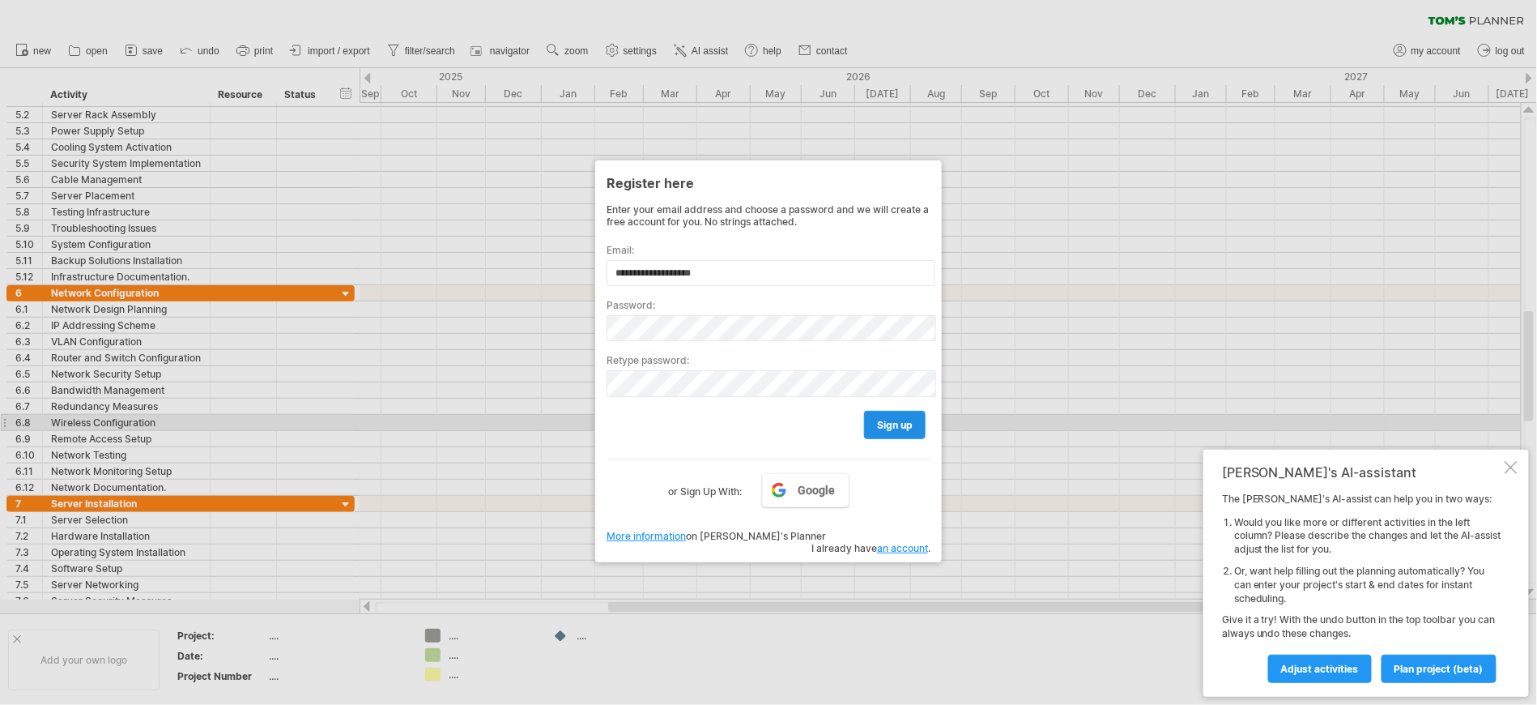
click at [897, 419] on span "sign up" at bounding box center [895, 425] width 36 height 12
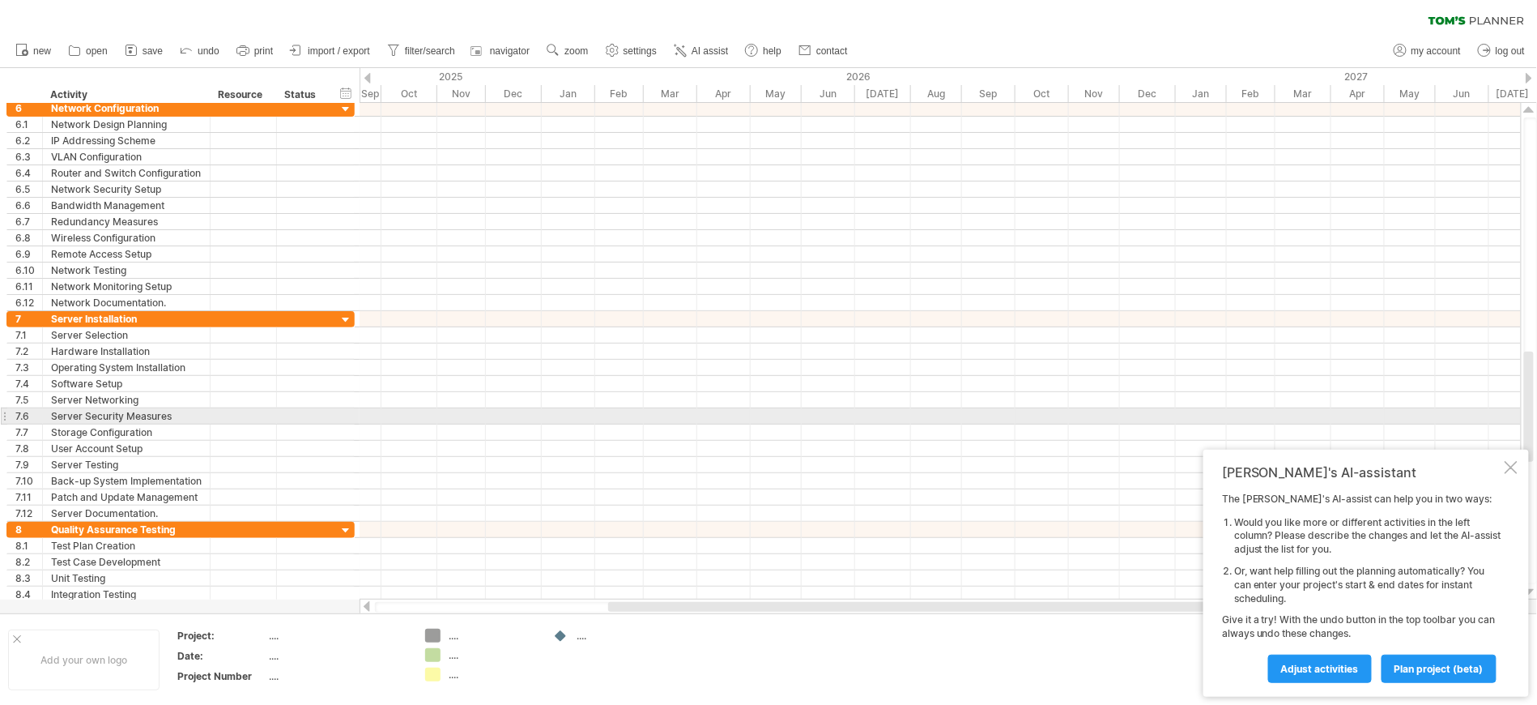
click at [866, 408] on div at bounding box center [940, 400] width 1161 height 16
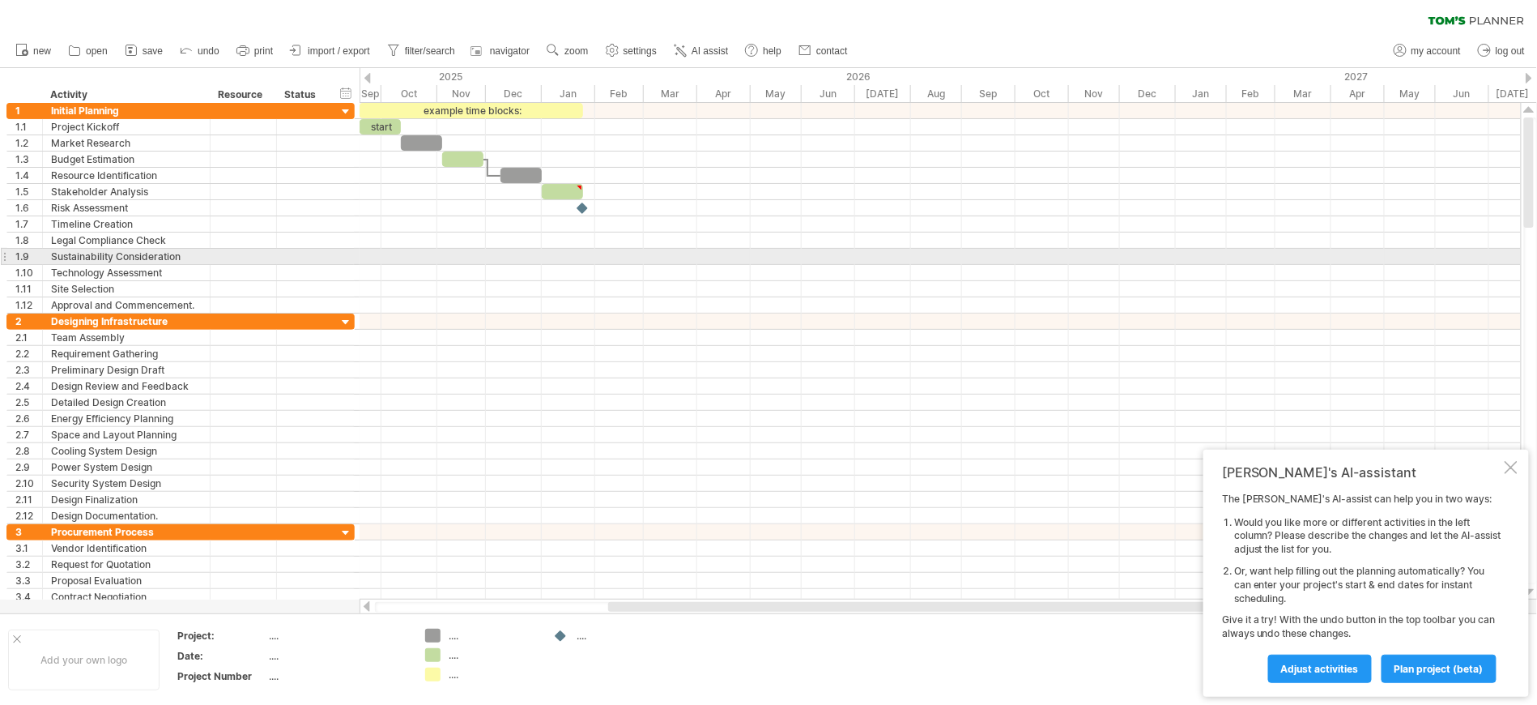
click at [528, 262] on div at bounding box center [940, 257] width 1161 height 16
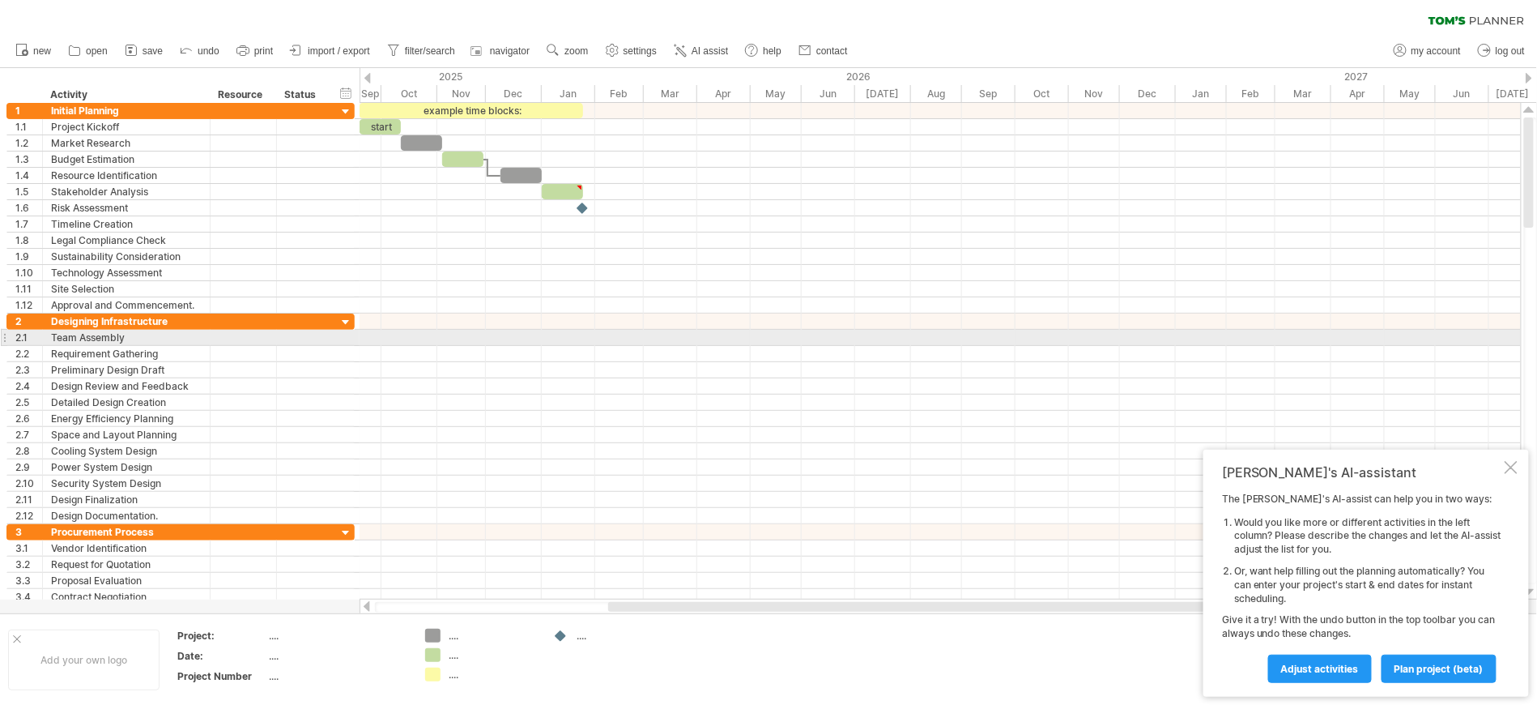
click at [463, 339] on div at bounding box center [940, 338] width 1161 height 16
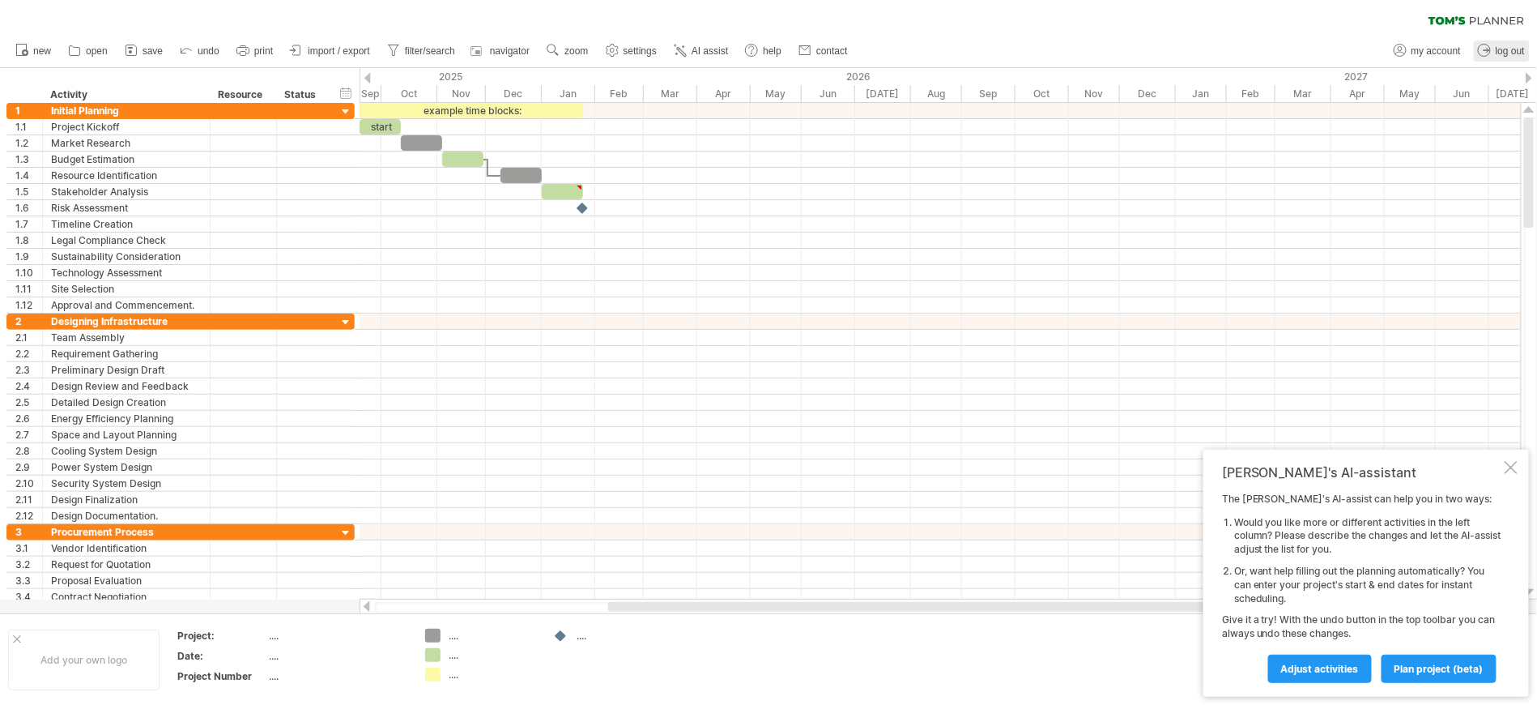
click at [1509, 49] on span "log out" at bounding box center [1510, 50] width 29 height 11
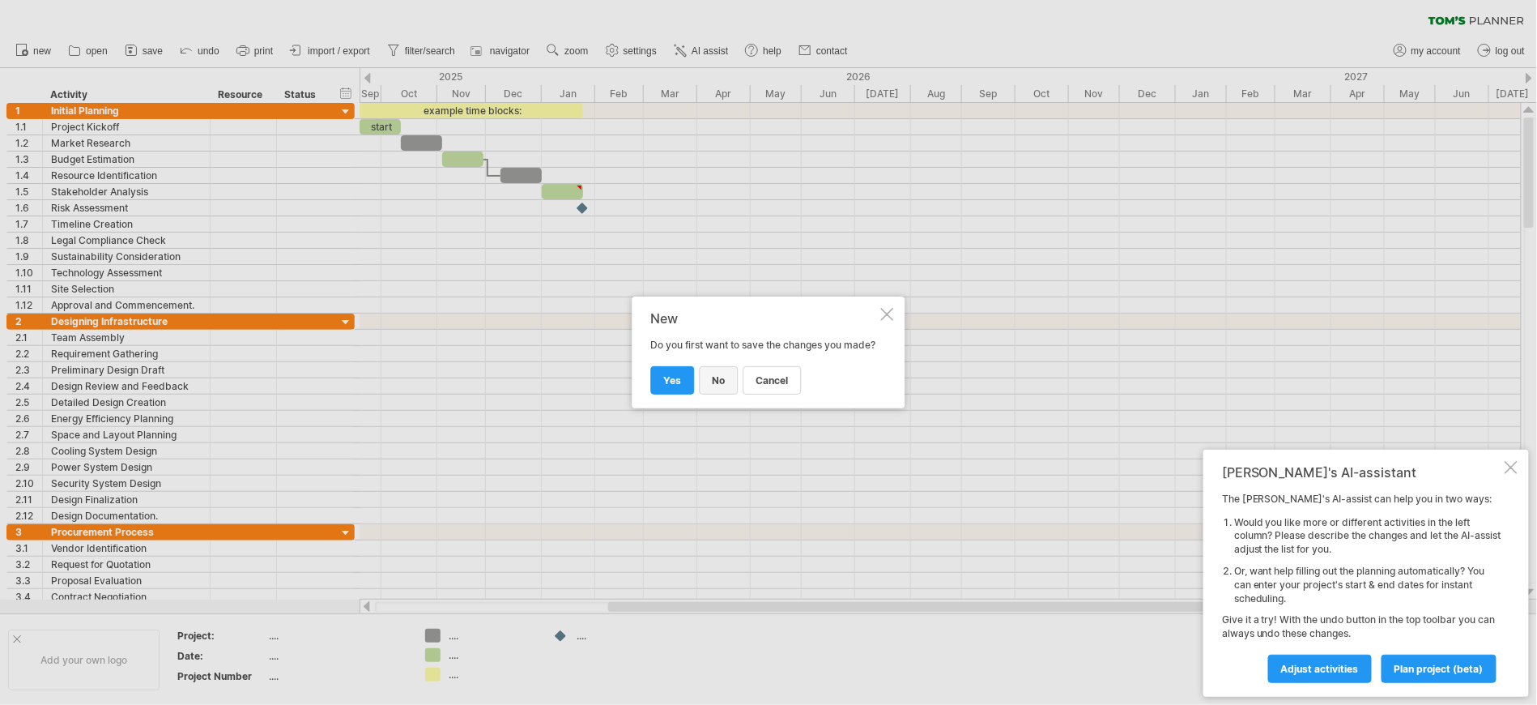
click at [722, 386] on span "no" at bounding box center [719, 380] width 13 height 12
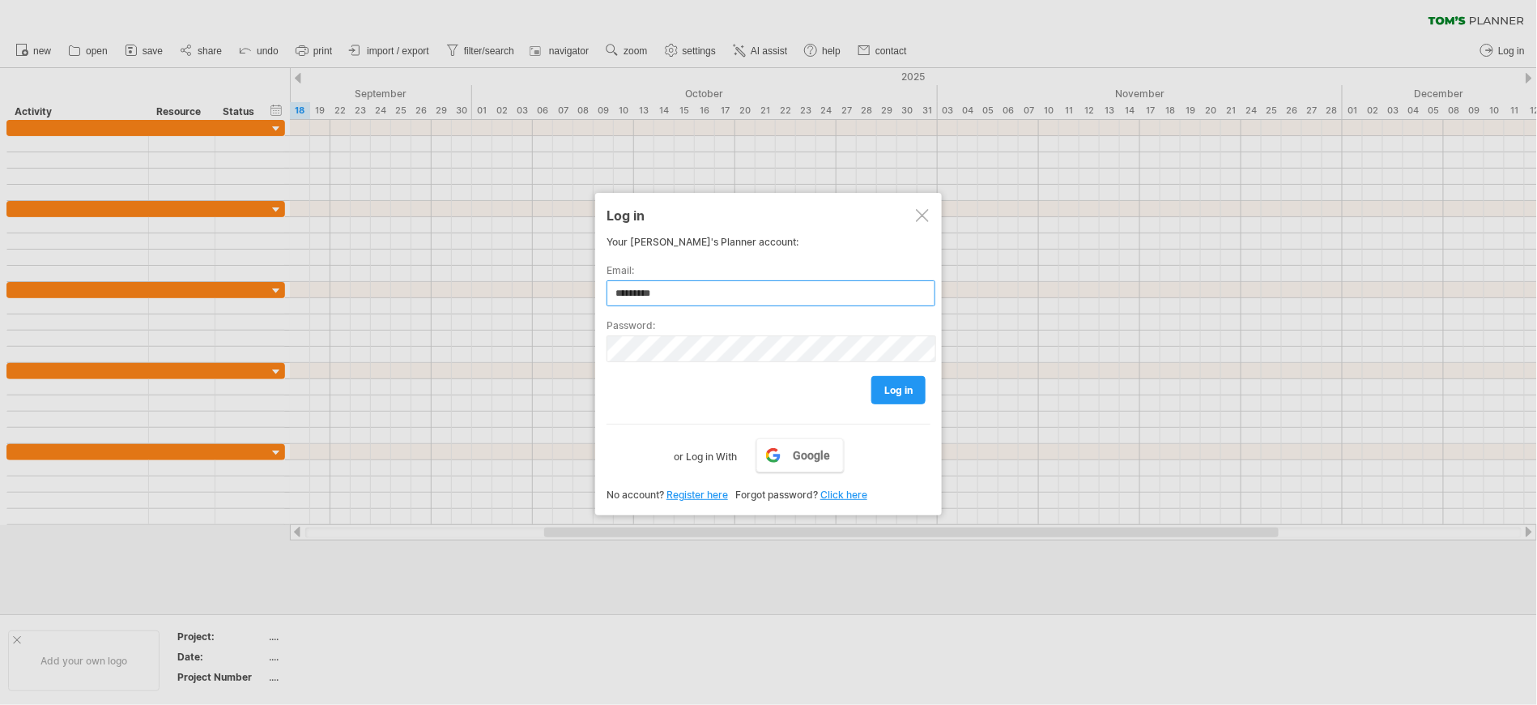
type input "**********"
click at [1088, 235] on div at bounding box center [768, 352] width 1537 height 705
click at [901, 397] on link "log in" at bounding box center [898, 390] width 54 height 28
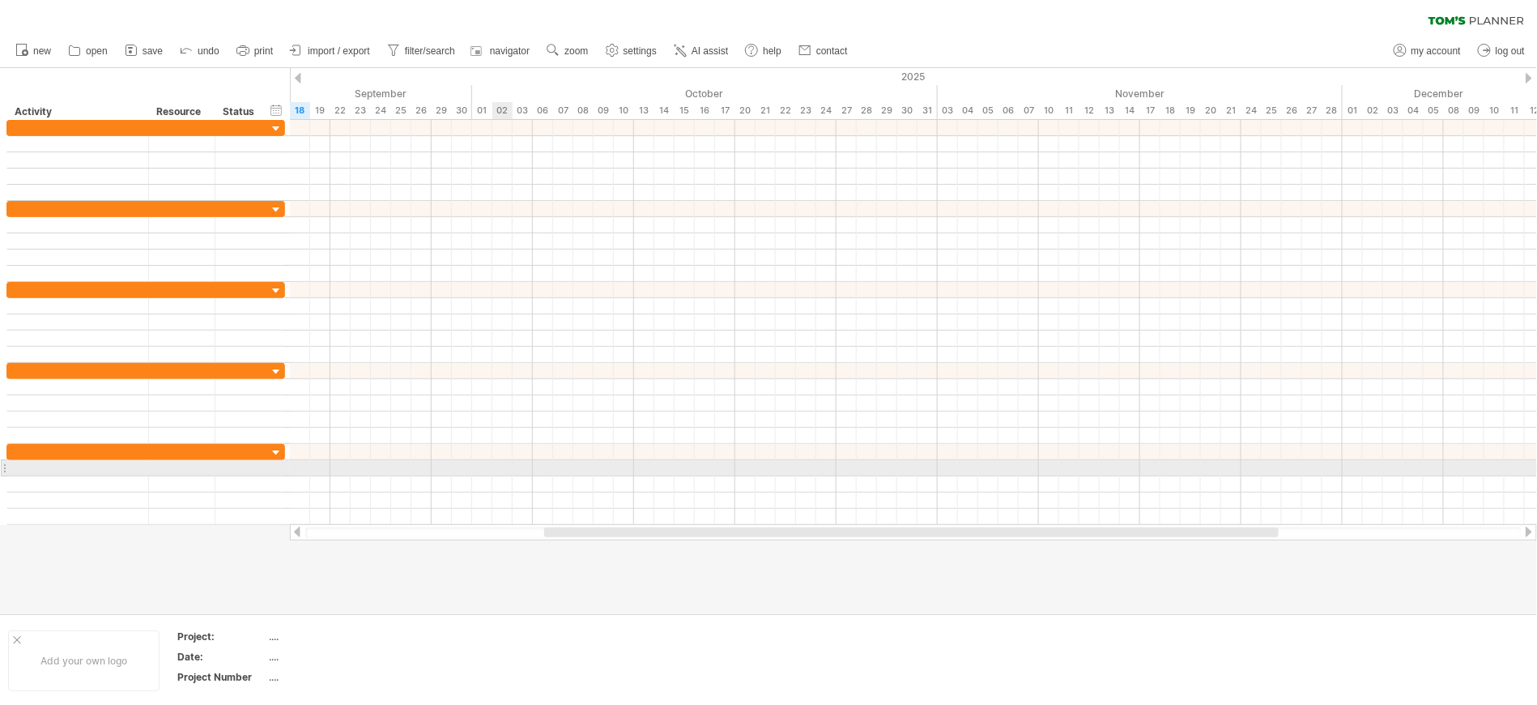
click at [498, 476] on div at bounding box center [913, 468] width 1247 height 16
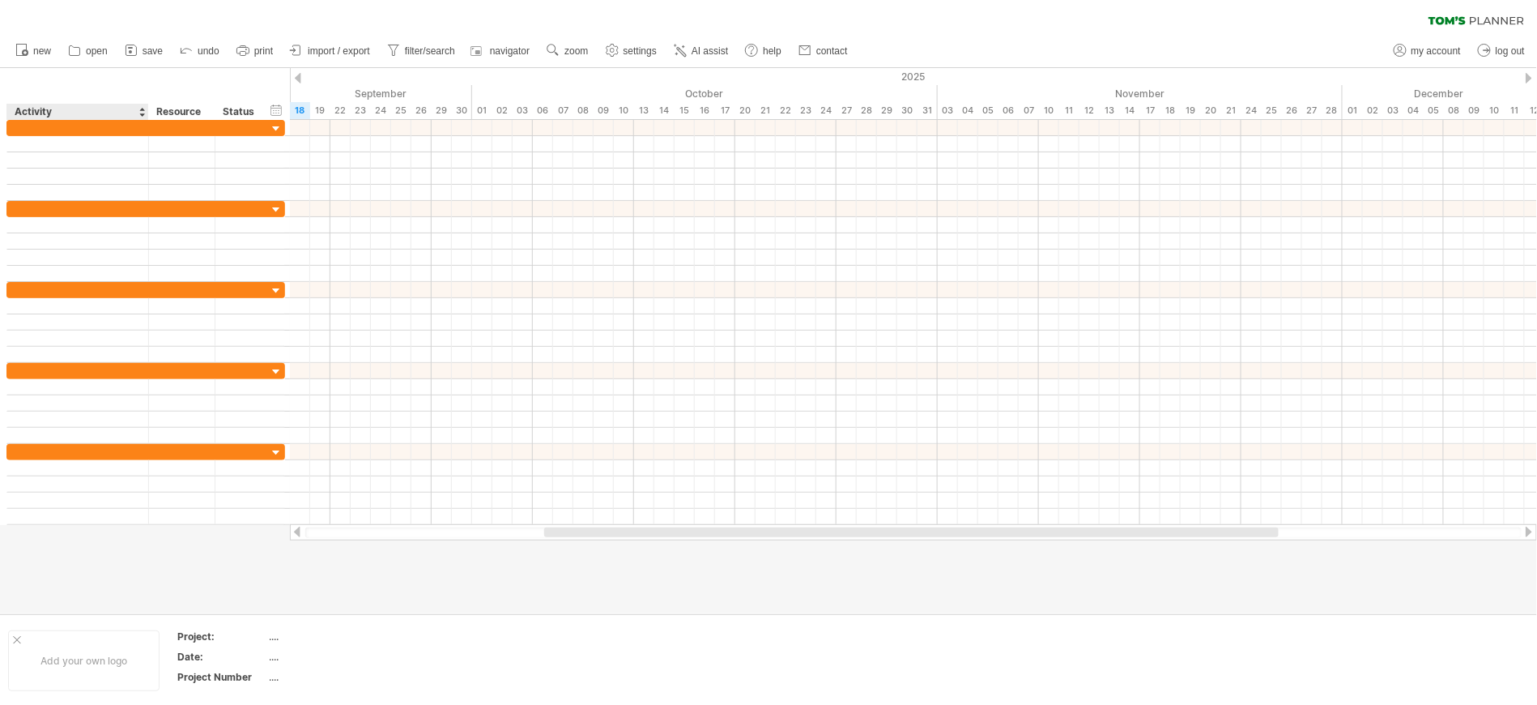
click at [20, 110] on div "Activity" at bounding box center [77, 112] width 125 height 16
click at [300, 76] on div at bounding box center [298, 78] width 6 height 11
click at [300, 75] on div at bounding box center [298, 78] width 6 height 11
click at [41, 51] on span "new" at bounding box center [42, 50] width 18 height 11
click at [96, 46] on span "open" at bounding box center [97, 50] width 22 height 11
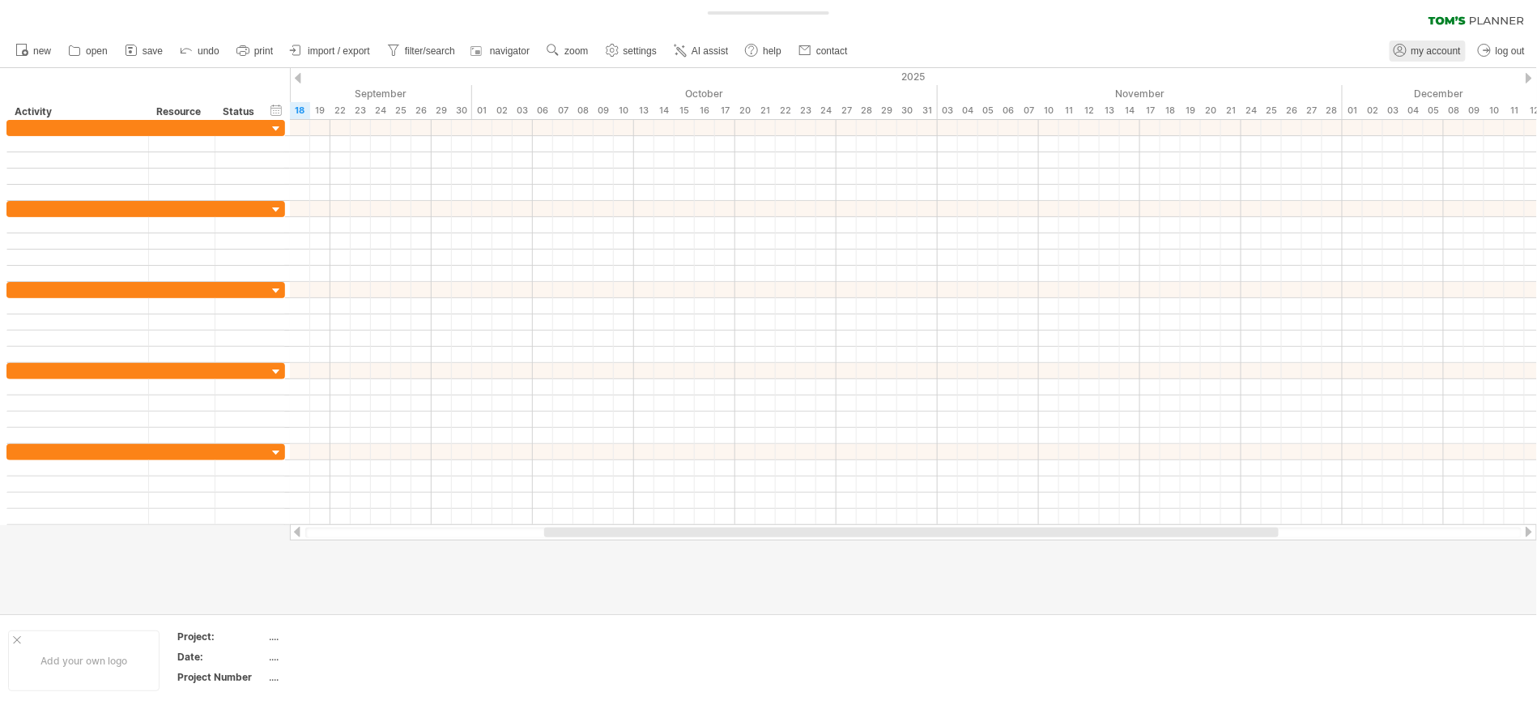
click at [1441, 49] on span "my account" at bounding box center [1435, 50] width 49 height 11
click at [19, 636] on div at bounding box center [17, 640] width 8 height 8
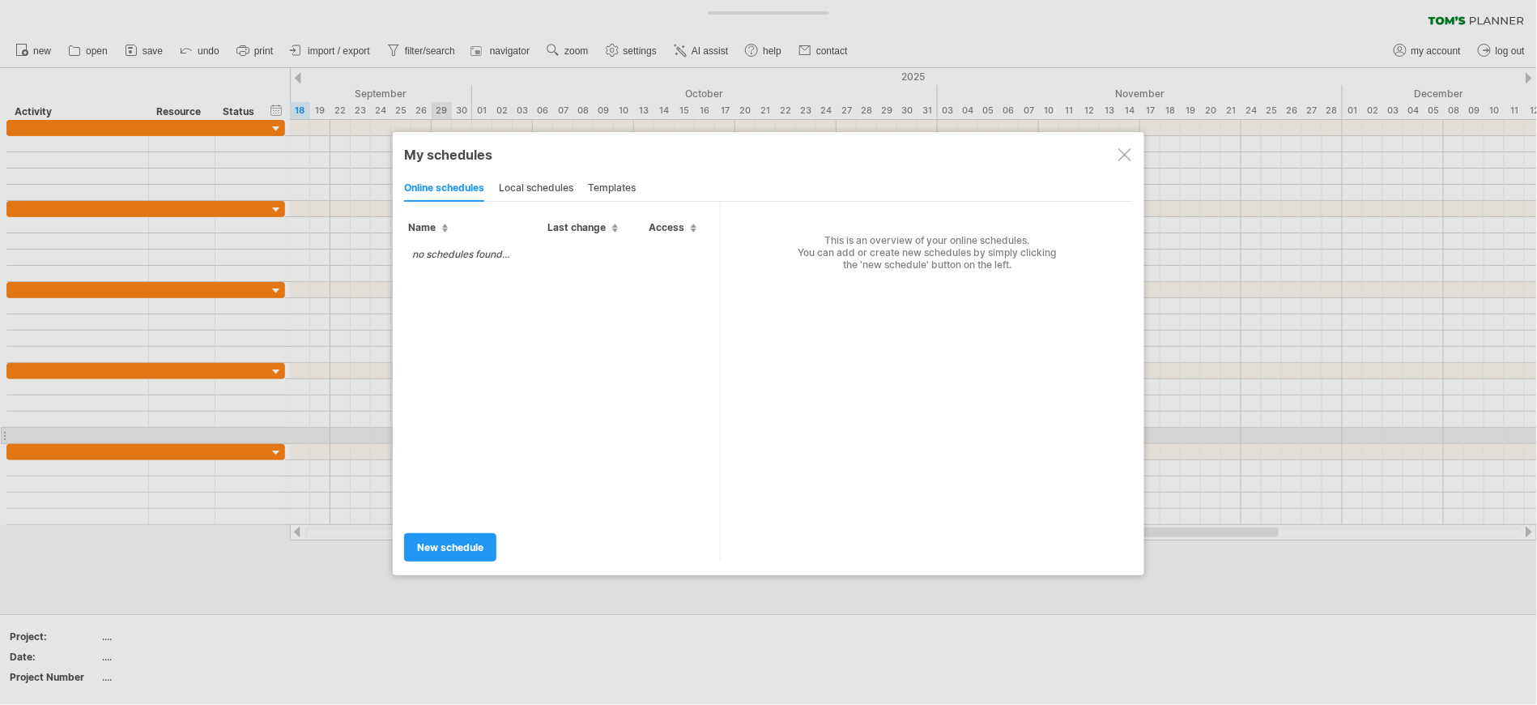
type input "**********"
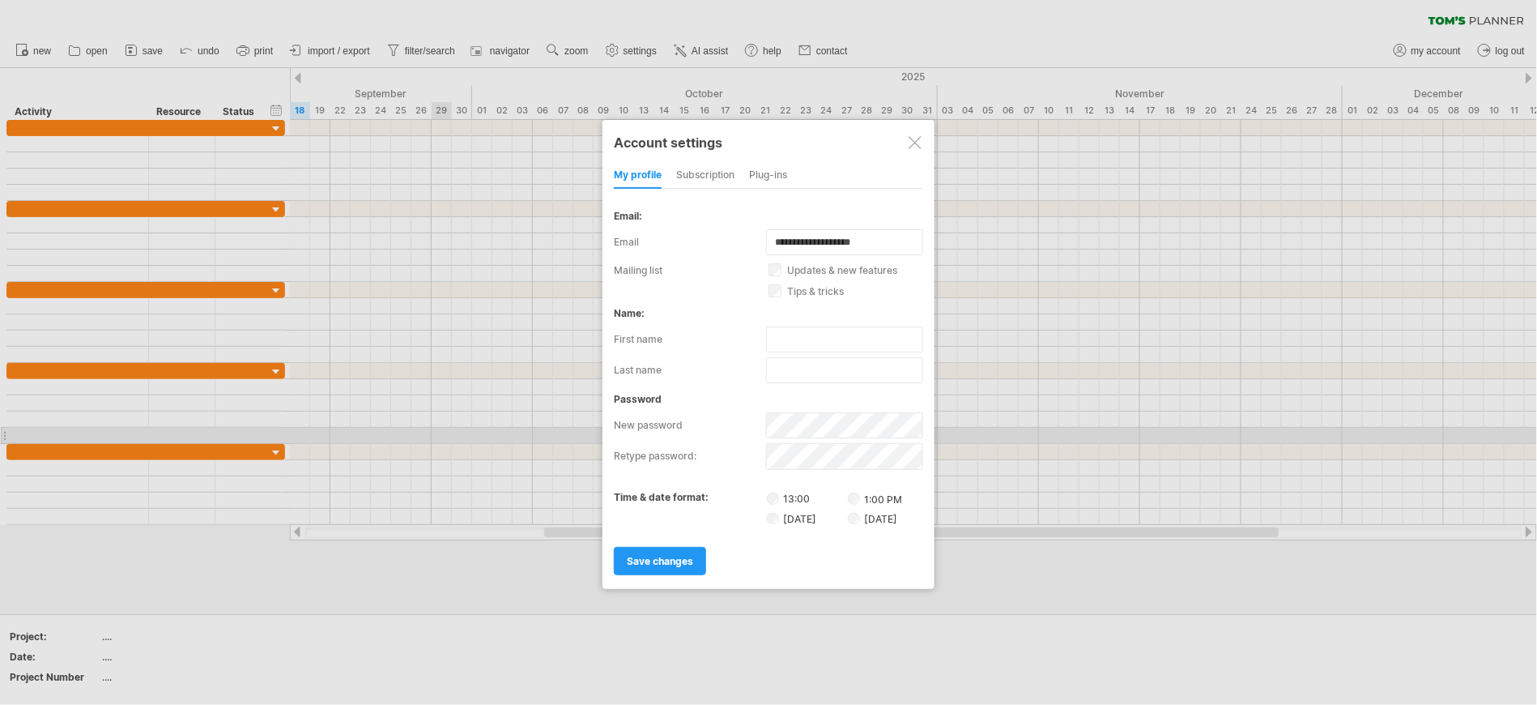
click at [914, 143] on div at bounding box center [915, 142] width 13 height 13
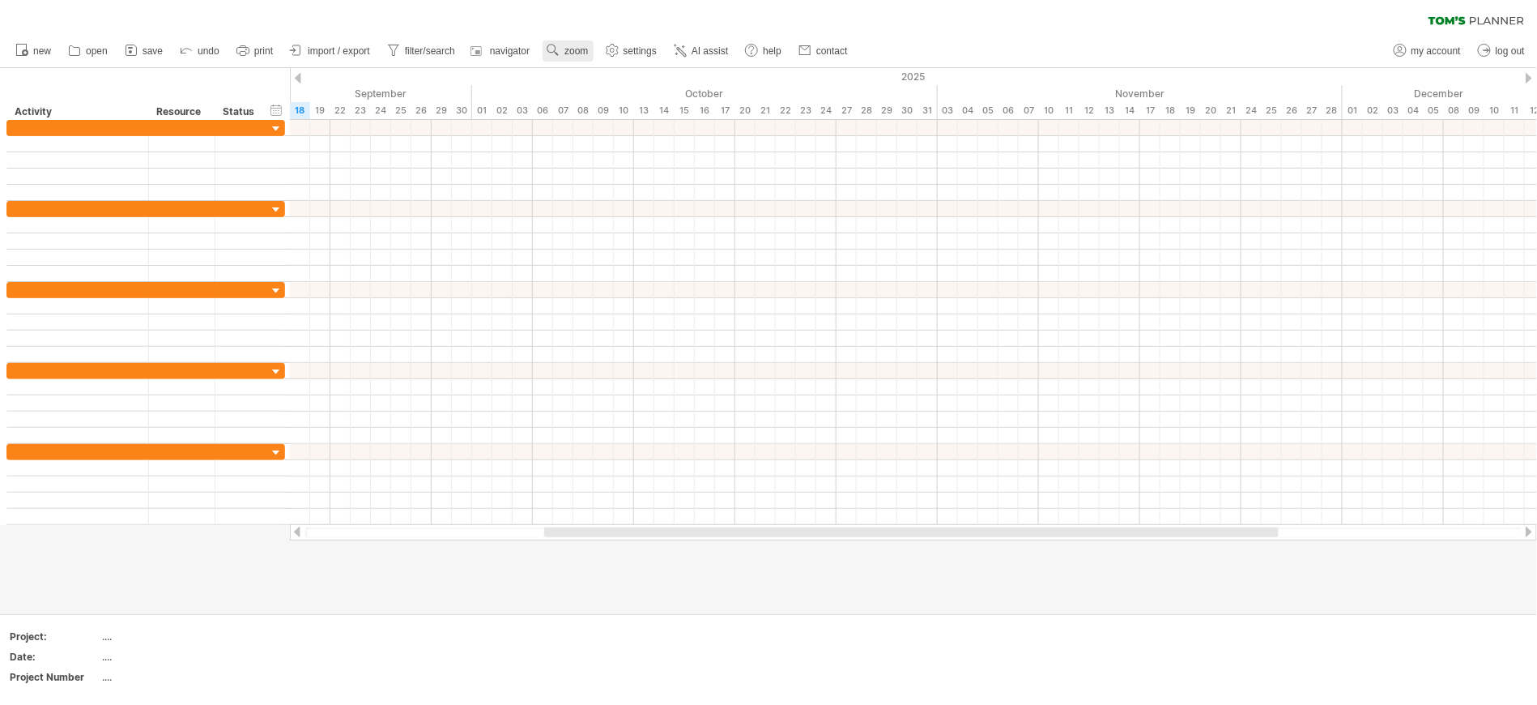
click at [577, 48] on span "zoom" at bounding box center [575, 50] width 23 height 11
click at [39, 47] on span "new" at bounding box center [42, 50] width 18 height 11
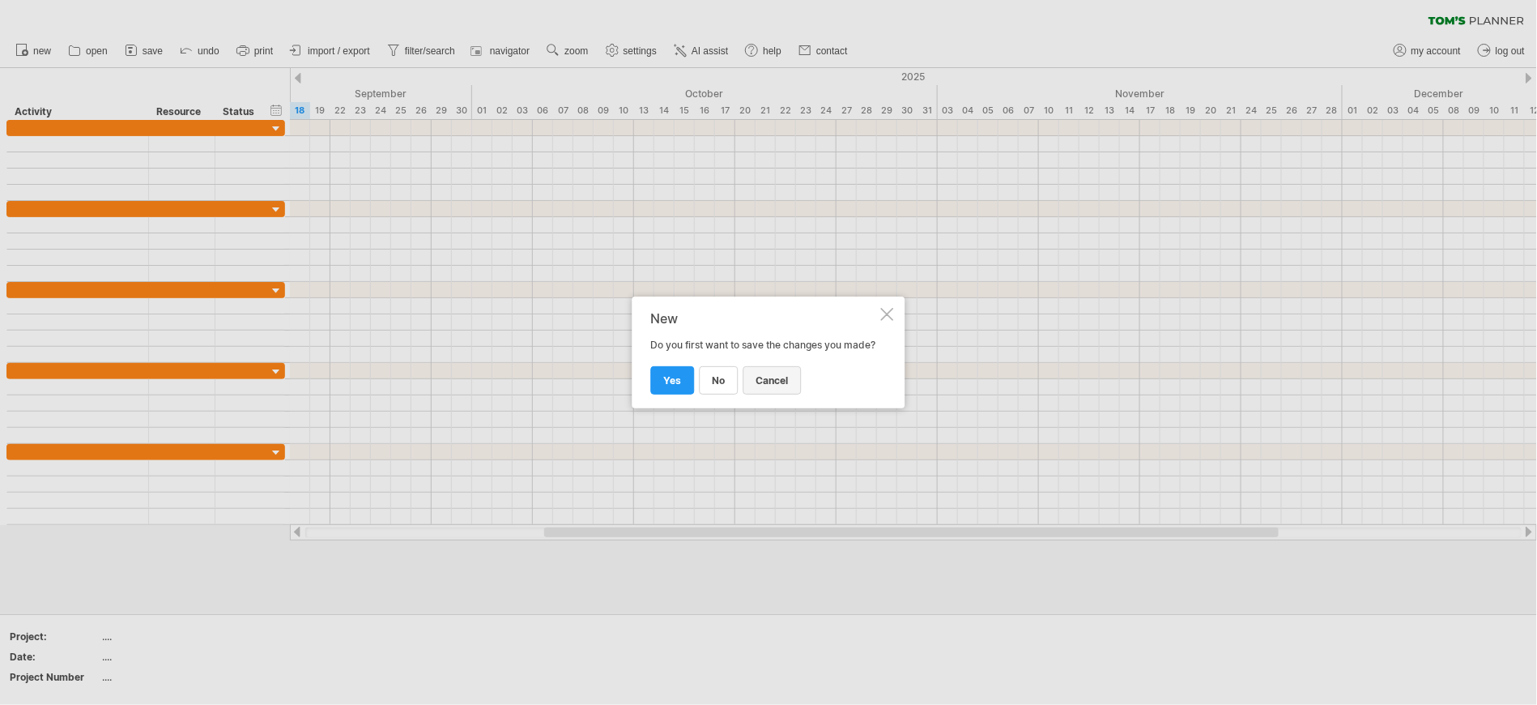
click at [777, 386] on span "cancel" at bounding box center [772, 380] width 32 height 12
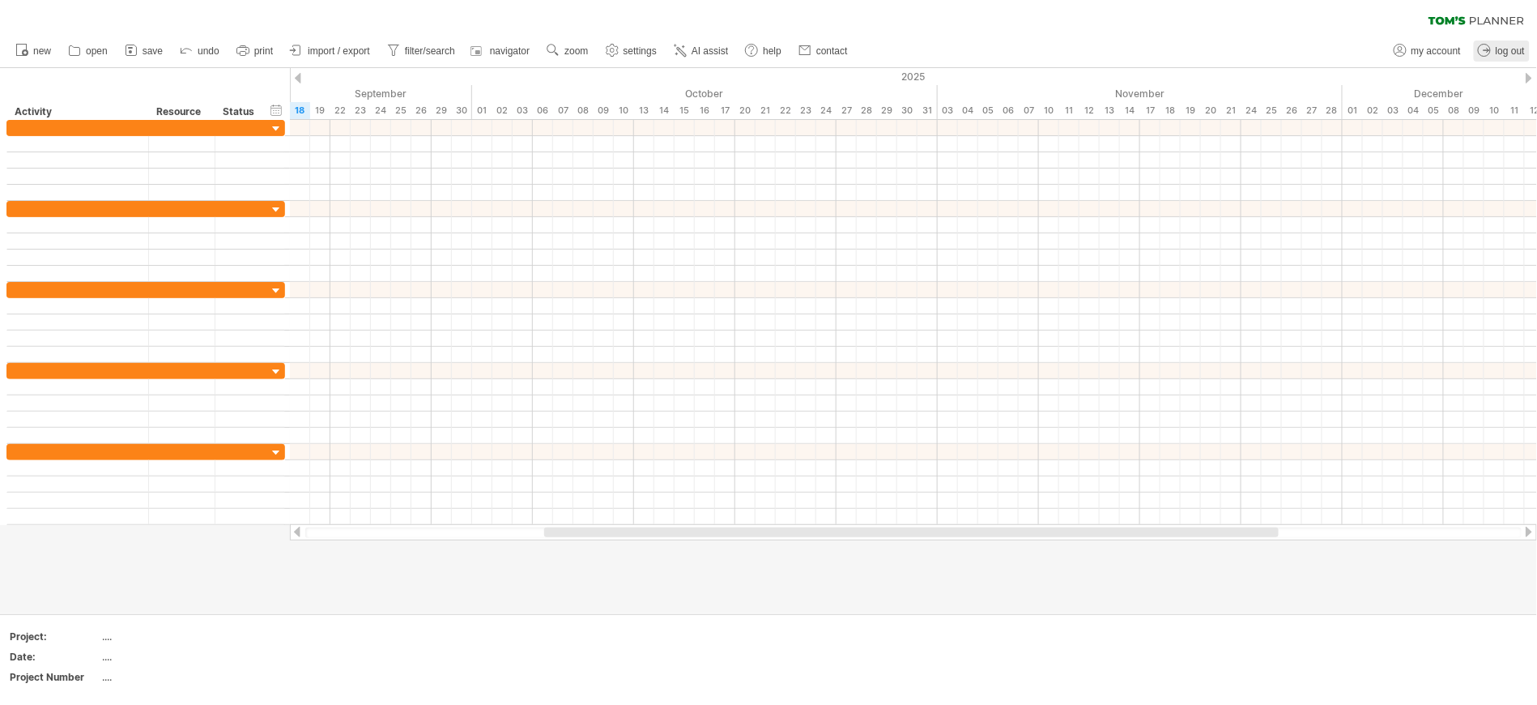
click at [1523, 51] on span "log out" at bounding box center [1510, 50] width 29 height 11
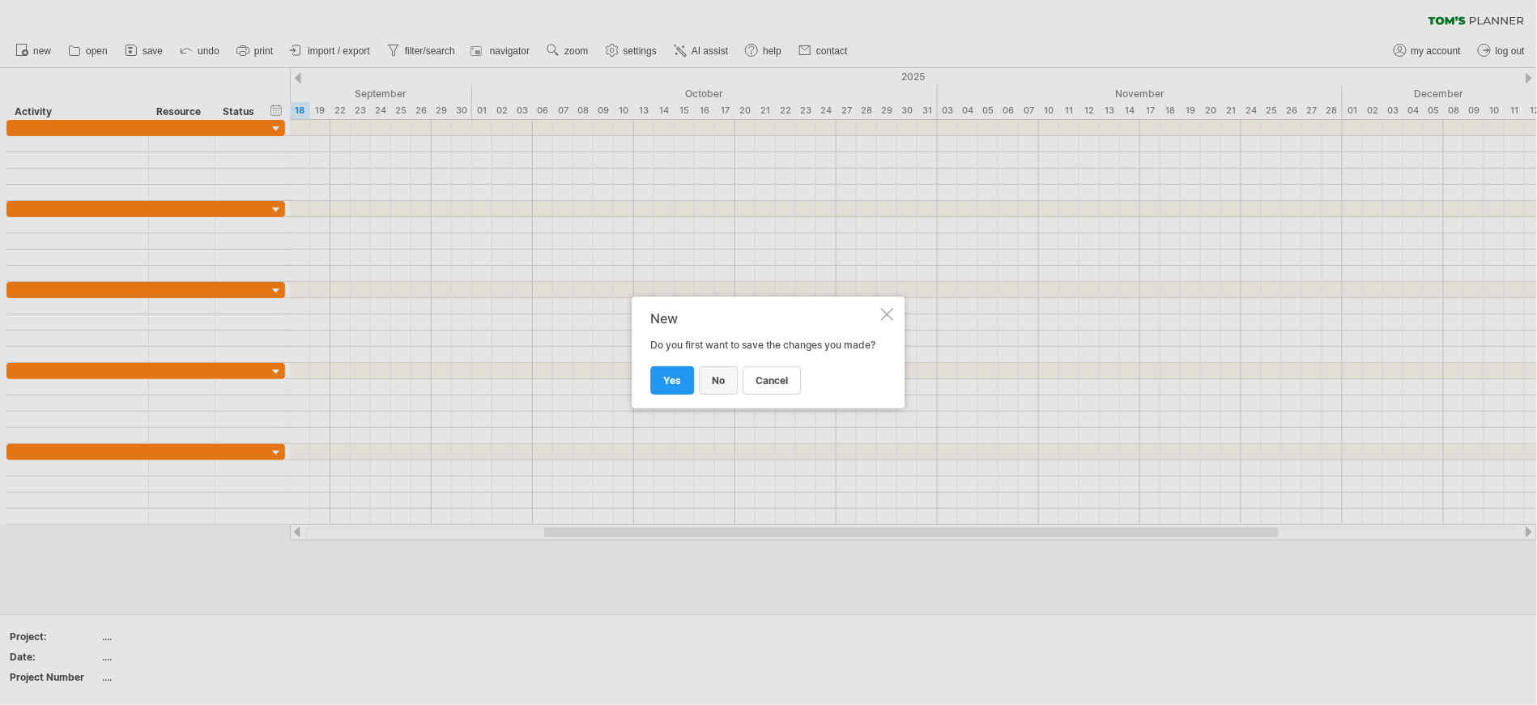
click at [723, 386] on span "no" at bounding box center [719, 380] width 13 height 12
